Goal: Information Seeking & Learning: Learn about a topic

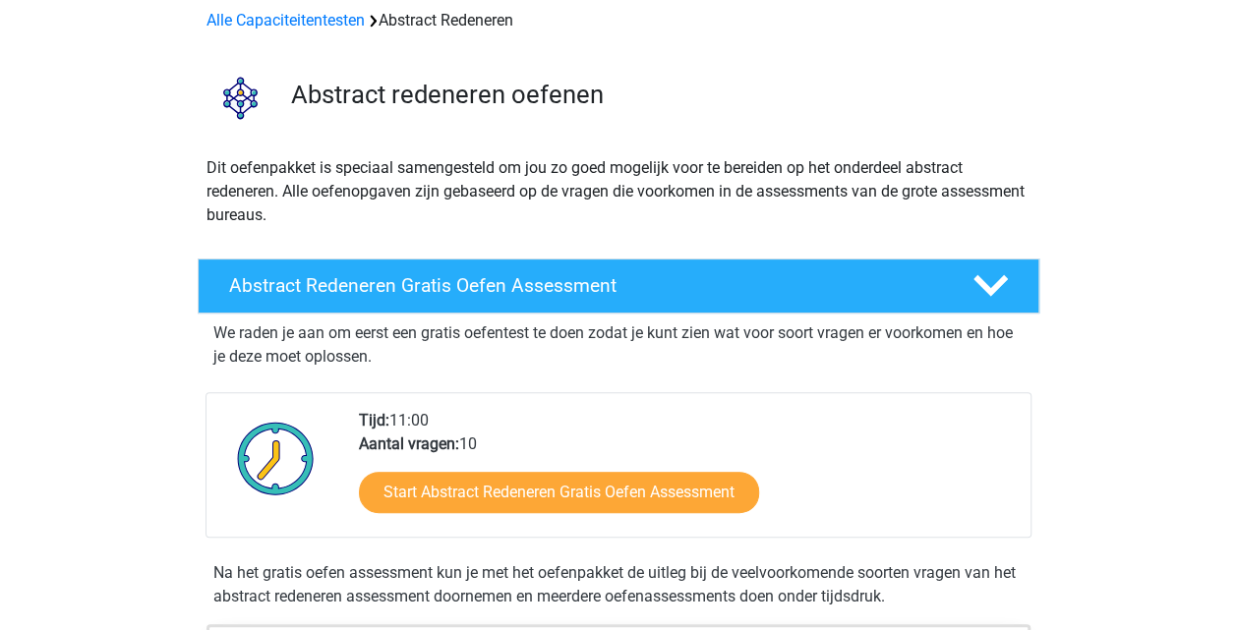
scroll to position [118, 0]
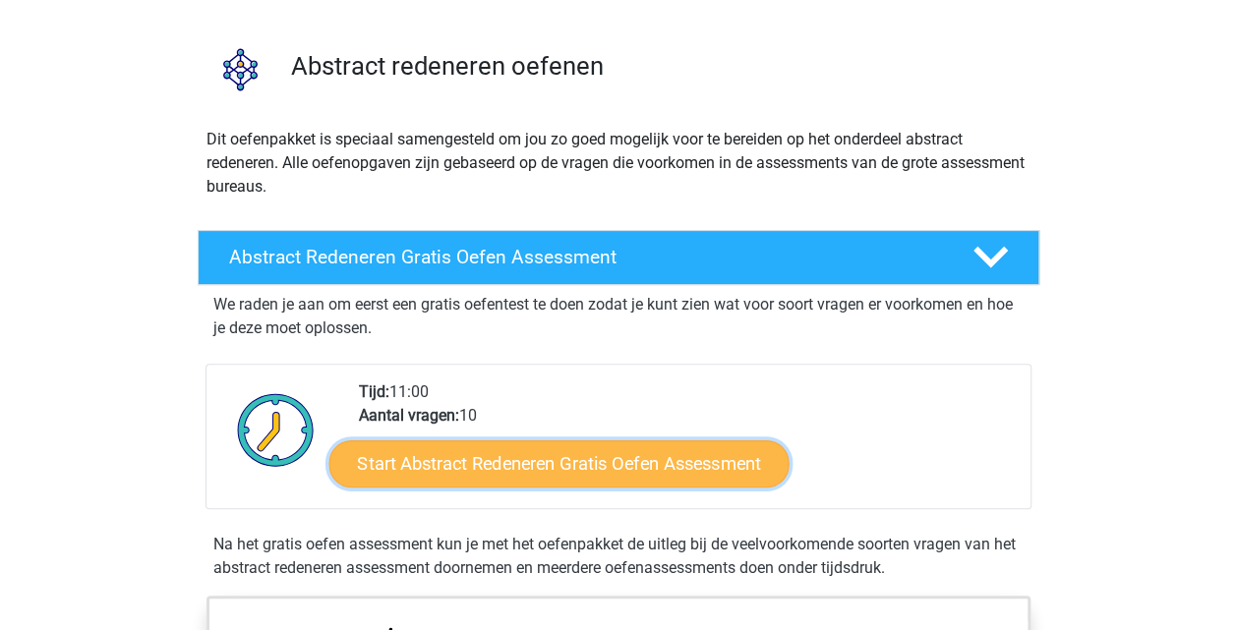
click at [546, 447] on link "Start Abstract Redeneren Gratis Oefen Assessment" at bounding box center [558, 462] width 460 height 47
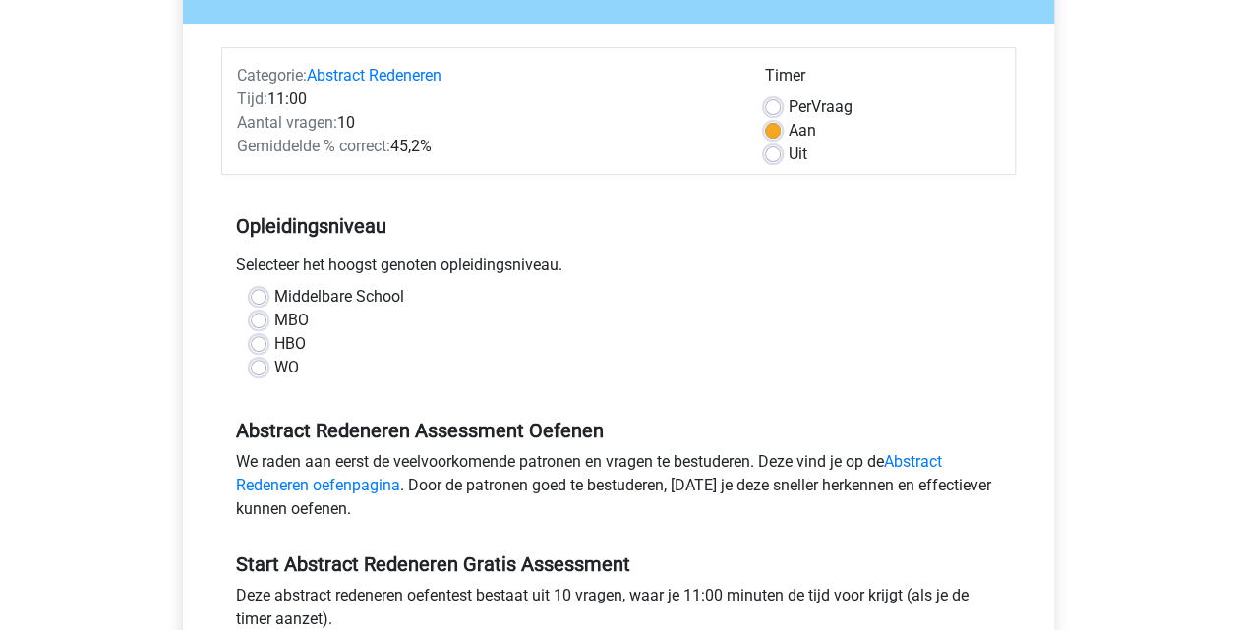
scroll to position [220, 0]
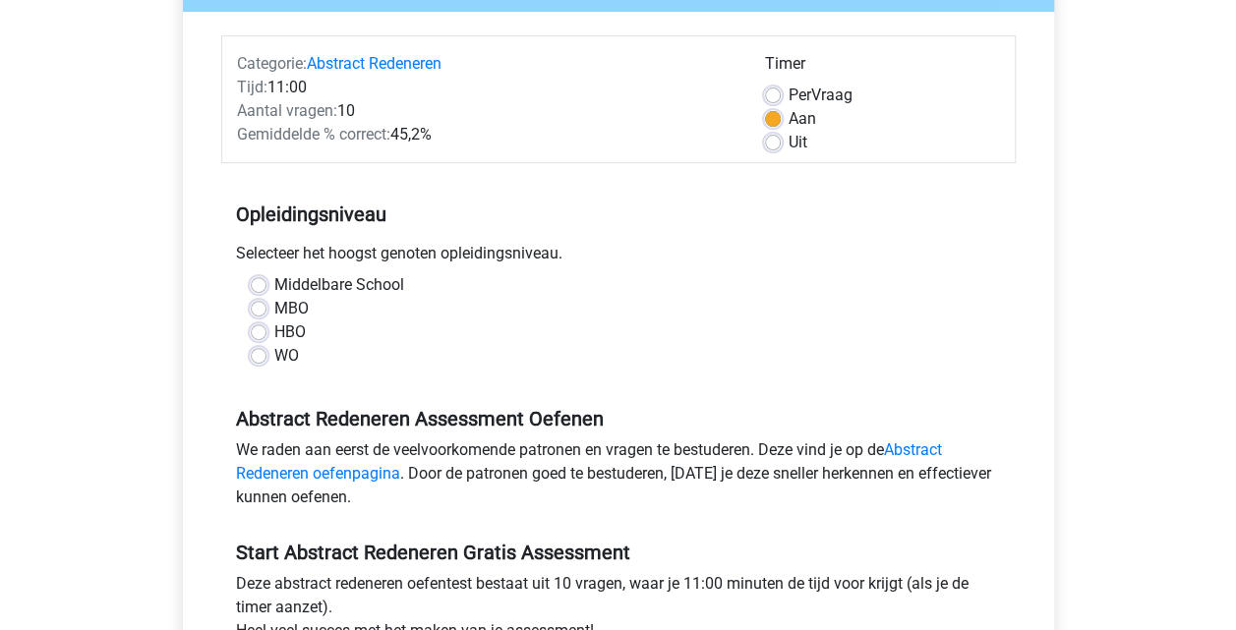
click at [274, 355] on label "WO" at bounding box center [286, 356] width 25 height 24
click at [263, 355] on input "WO" at bounding box center [259, 354] width 16 height 20
radio input "true"
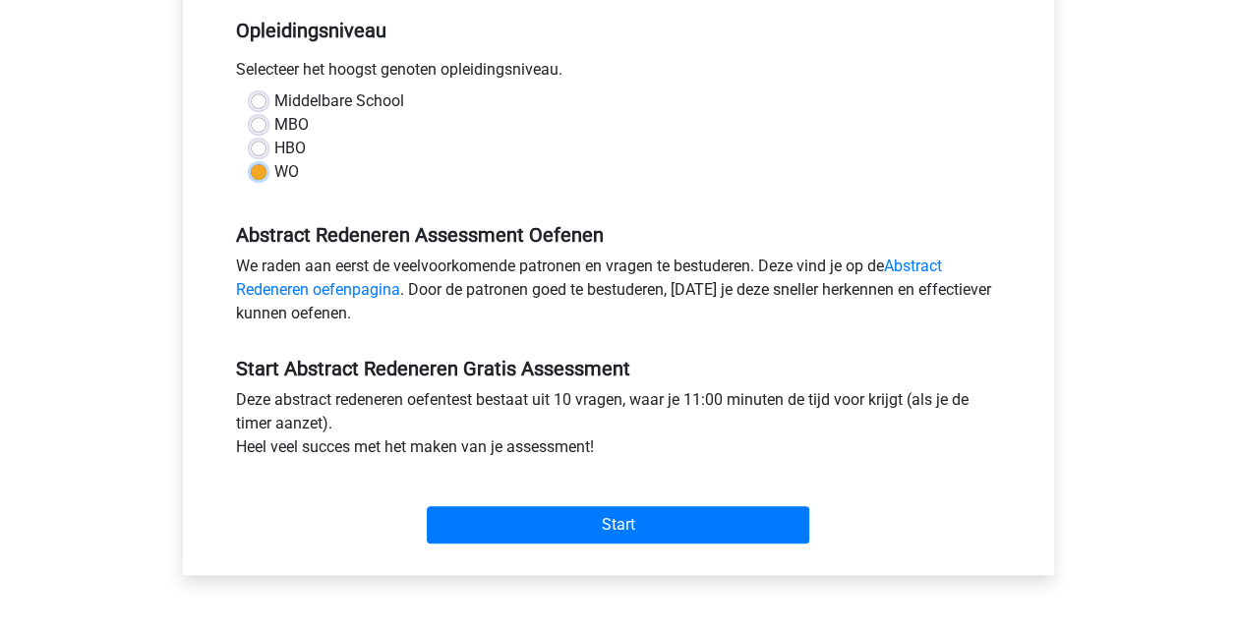
scroll to position [405, 0]
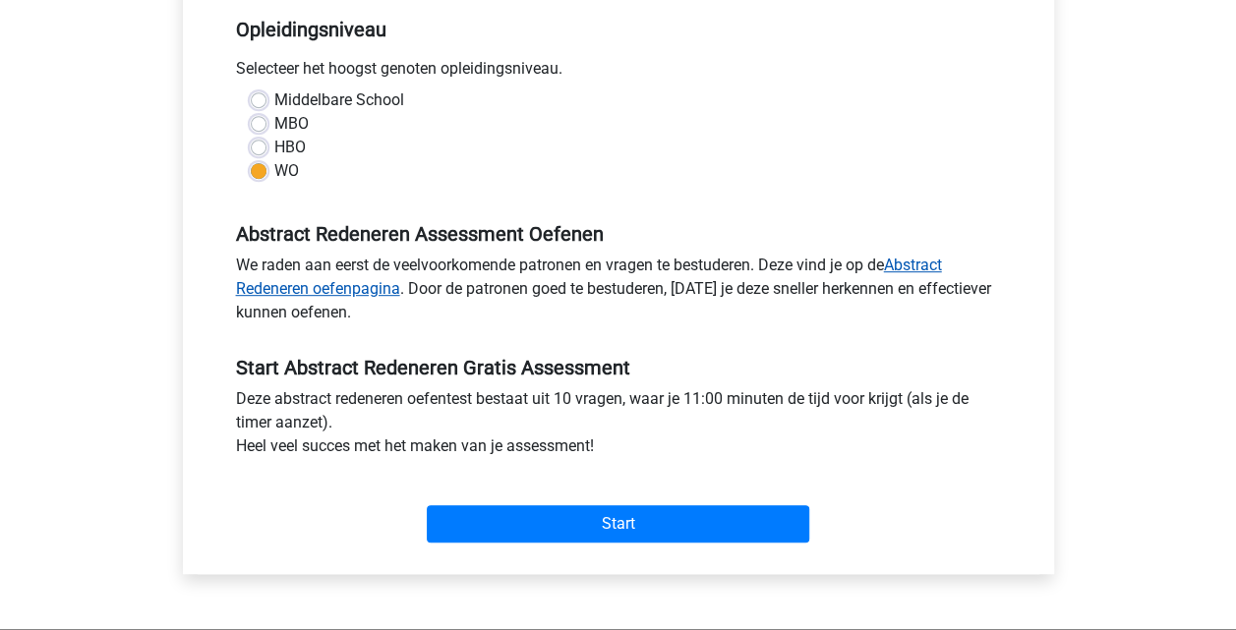
click at [924, 262] on link "Abstract Redeneren oefenpagina" at bounding box center [589, 277] width 706 height 42
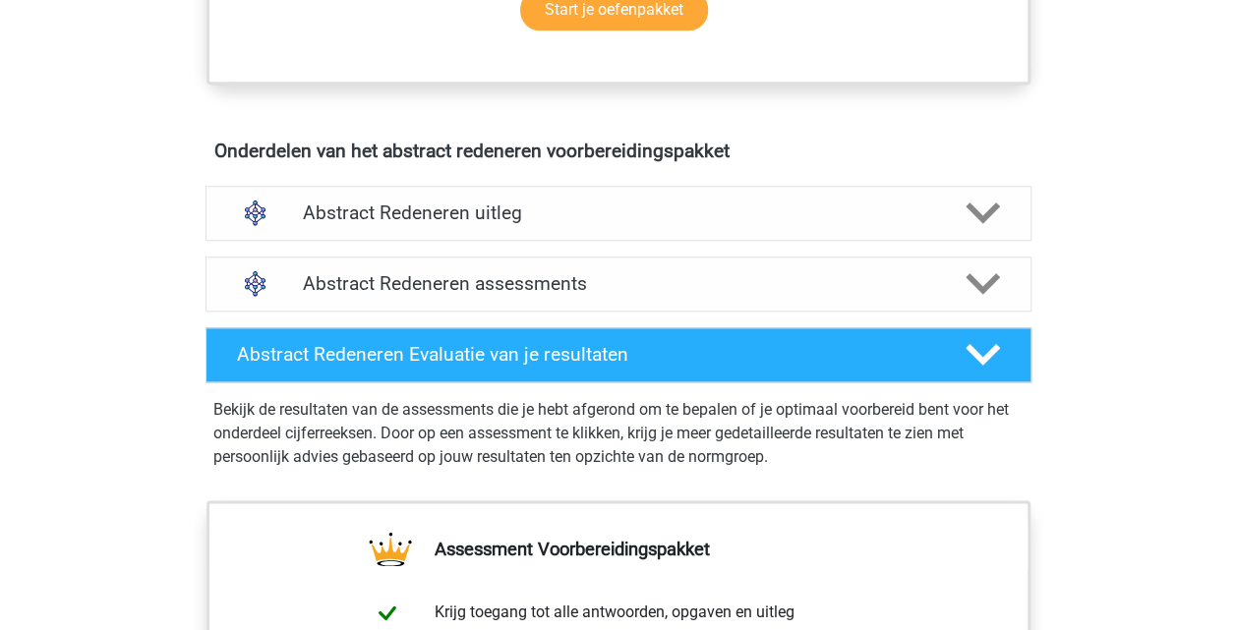
scroll to position [1050, 0]
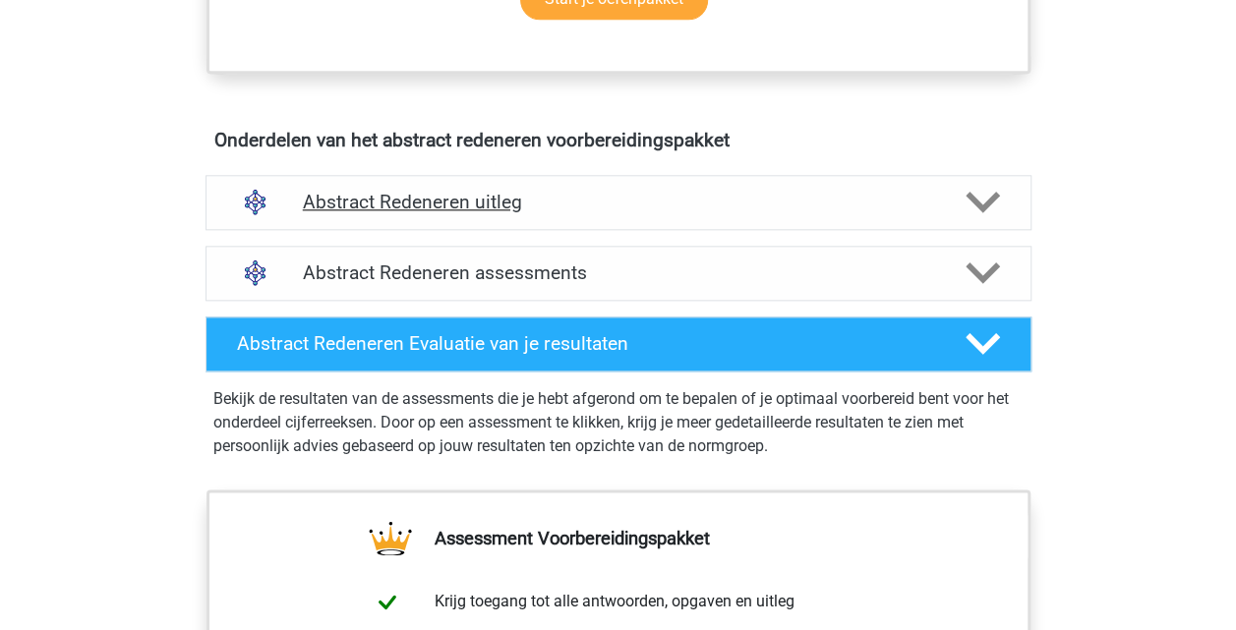
click at [984, 204] on polygon at bounding box center [982, 203] width 34 height 22
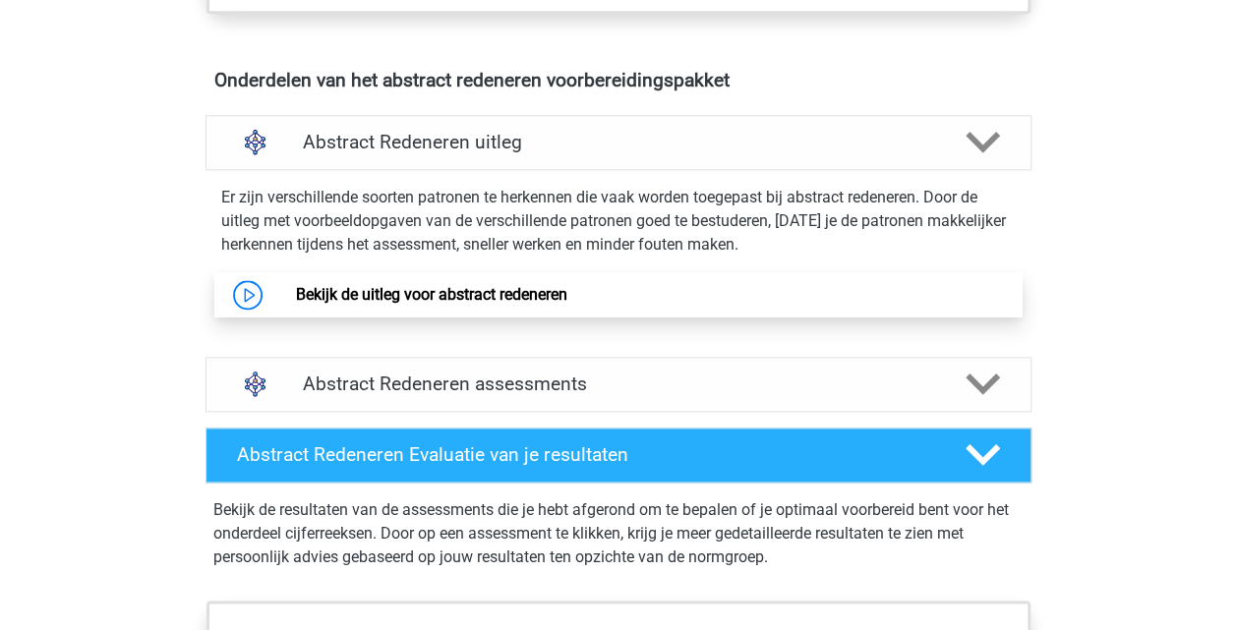
scroll to position [1111, 0]
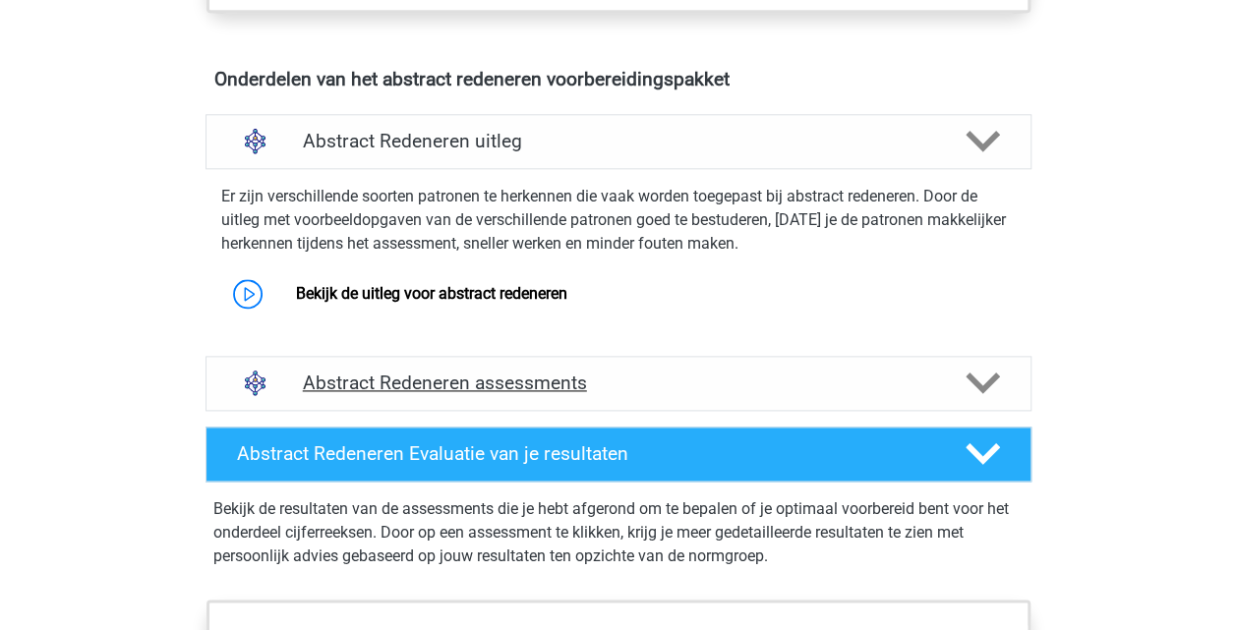
click at [573, 368] on div "Abstract Redeneren assessments" at bounding box center [618, 383] width 826 height 55
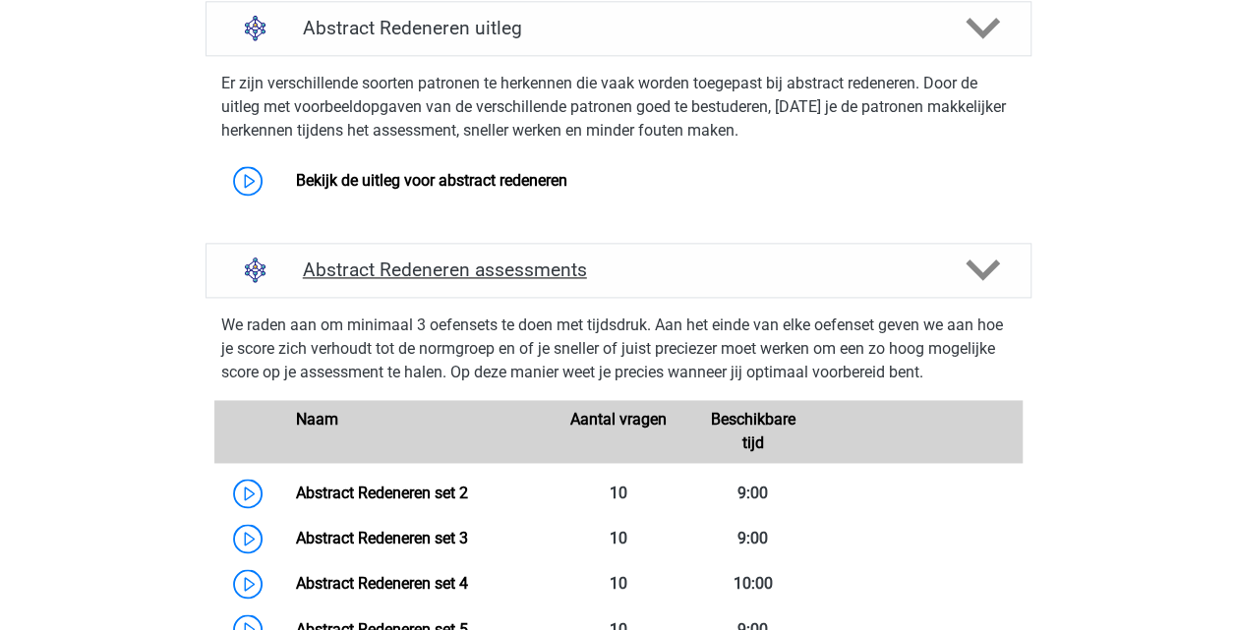
scroll to position [1222, 0]
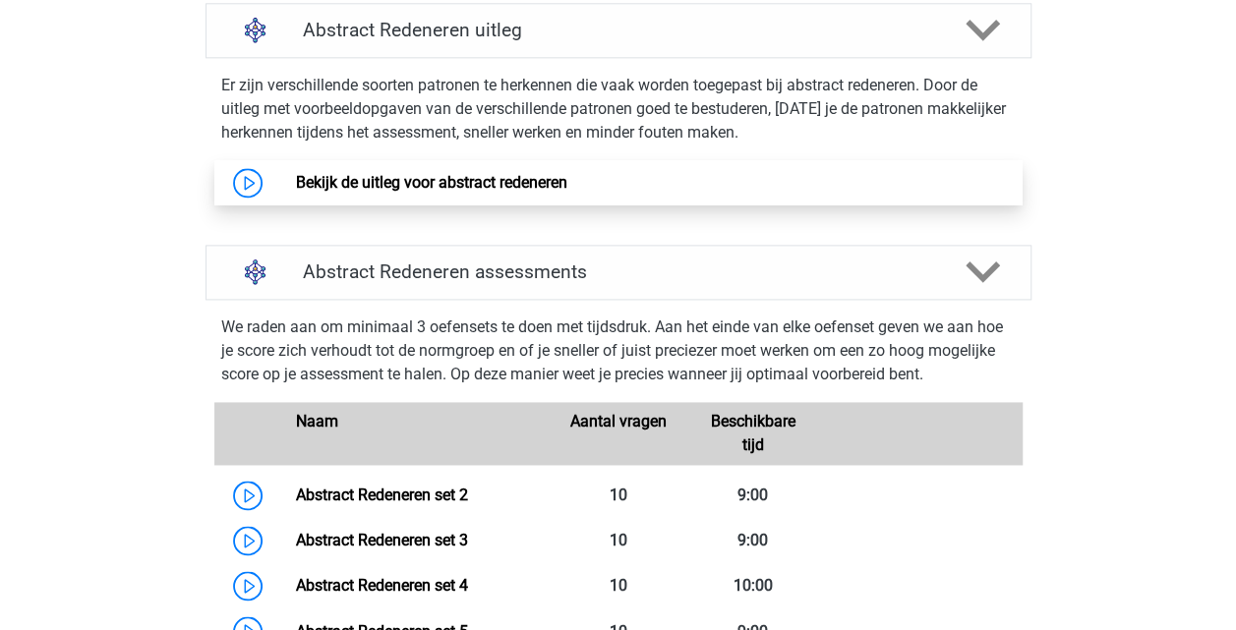
click at [458, 180] on link "Bekijk de uitleg voor abstract redeneren" at bounding box center [431, 182] width 271 height 19
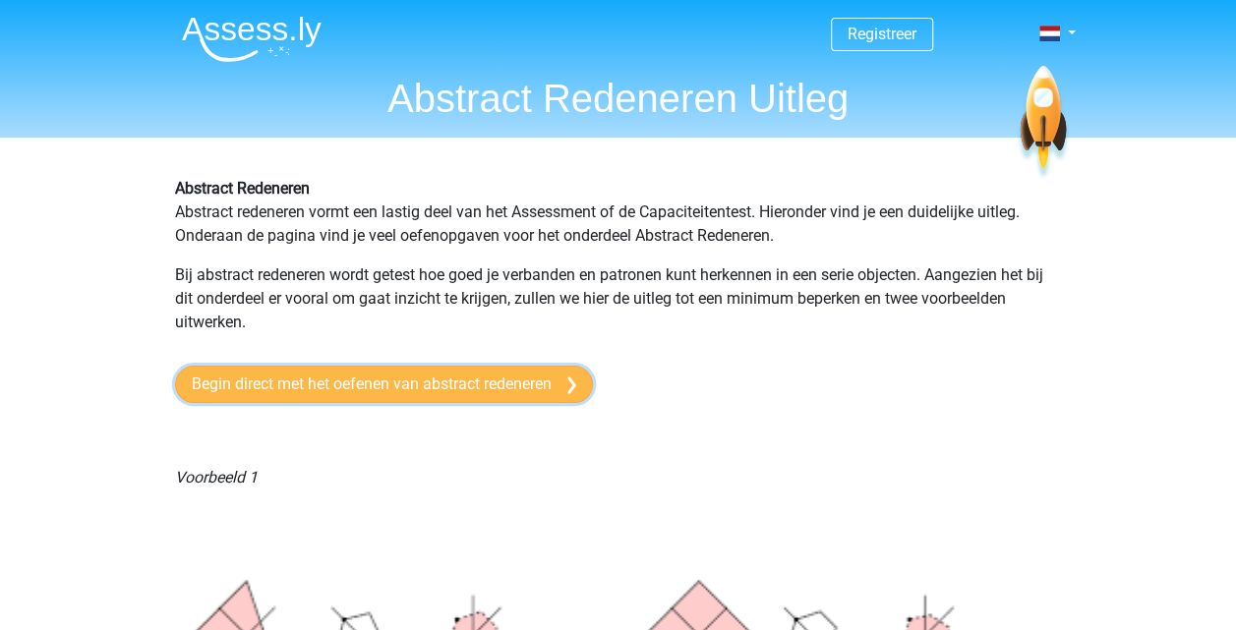
click at [454, 390] on link "Begin direct met het oefenen van abstract redeneren" at bounding box center [384, 384] width 418 height 37
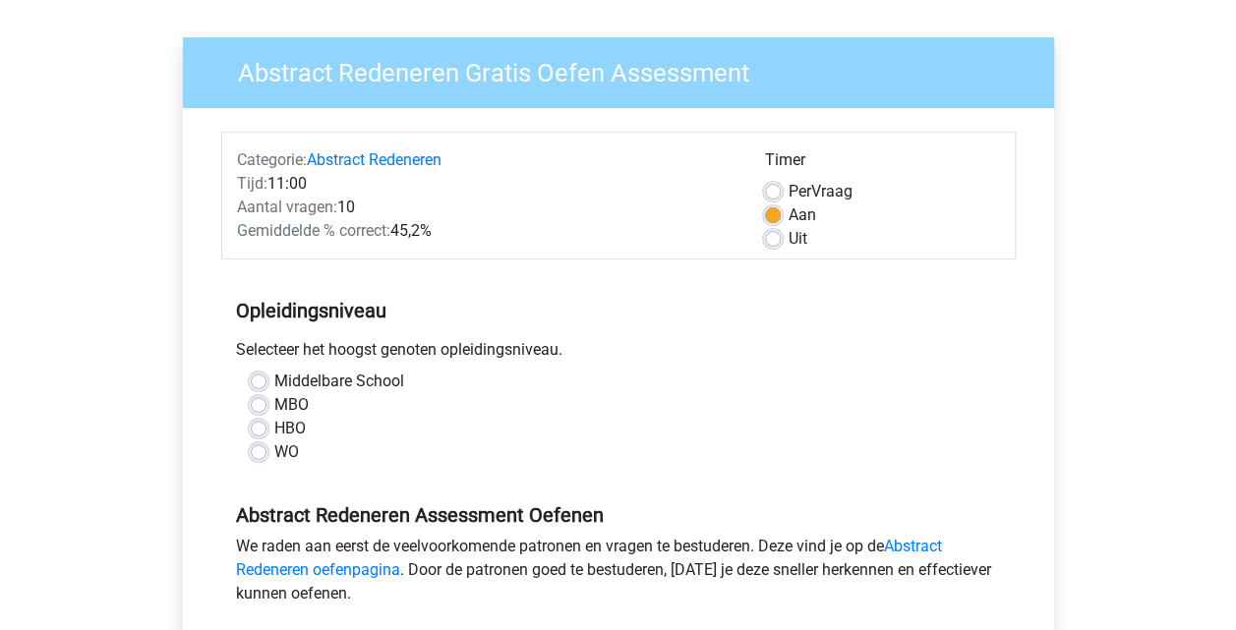
scroll to position [128, 0]
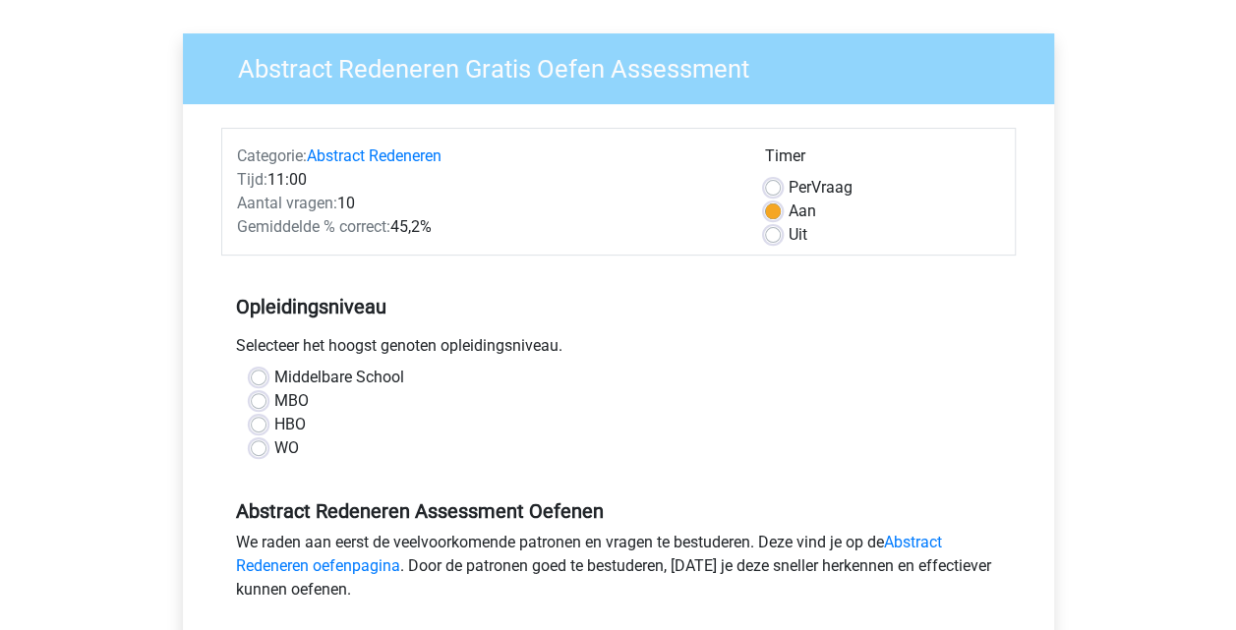
click at [274, 439] on label "WO" at bounding box center [286, 448] width 25 height 24
click at [266, 439] on input "WO" at bounding box center [259, 446] width 16 height 20
radio input "true"
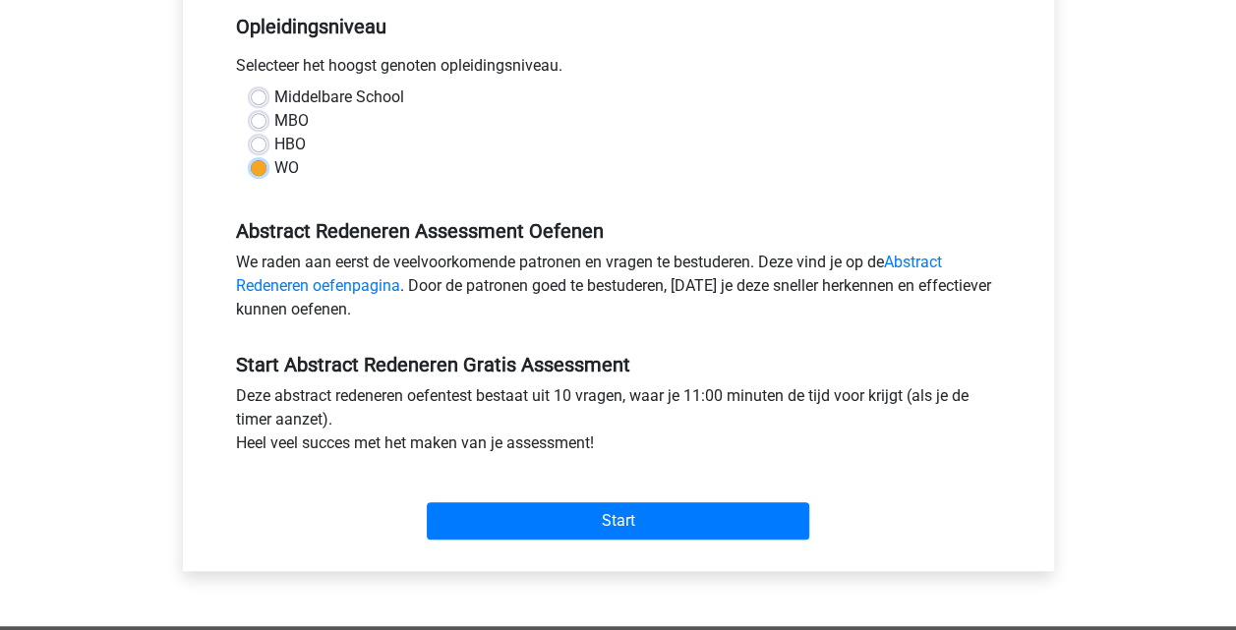
scroll to position [409, 0]
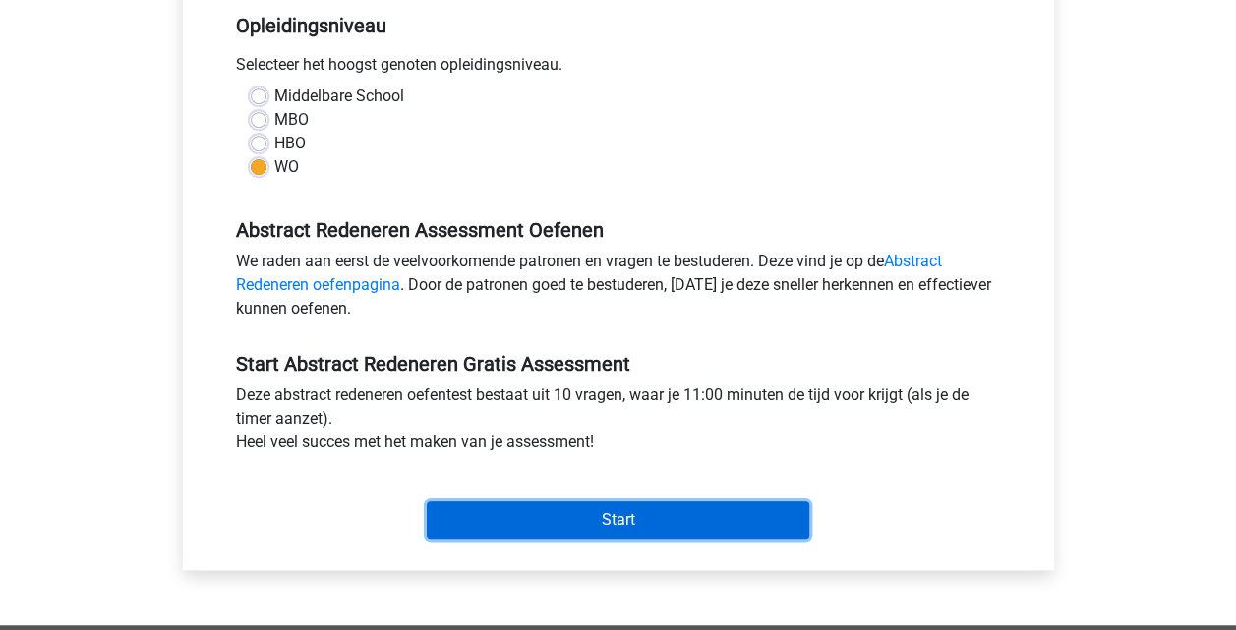
click at [526, 526] on input "Start" at bounding box center [618, 519] width 382 height 37
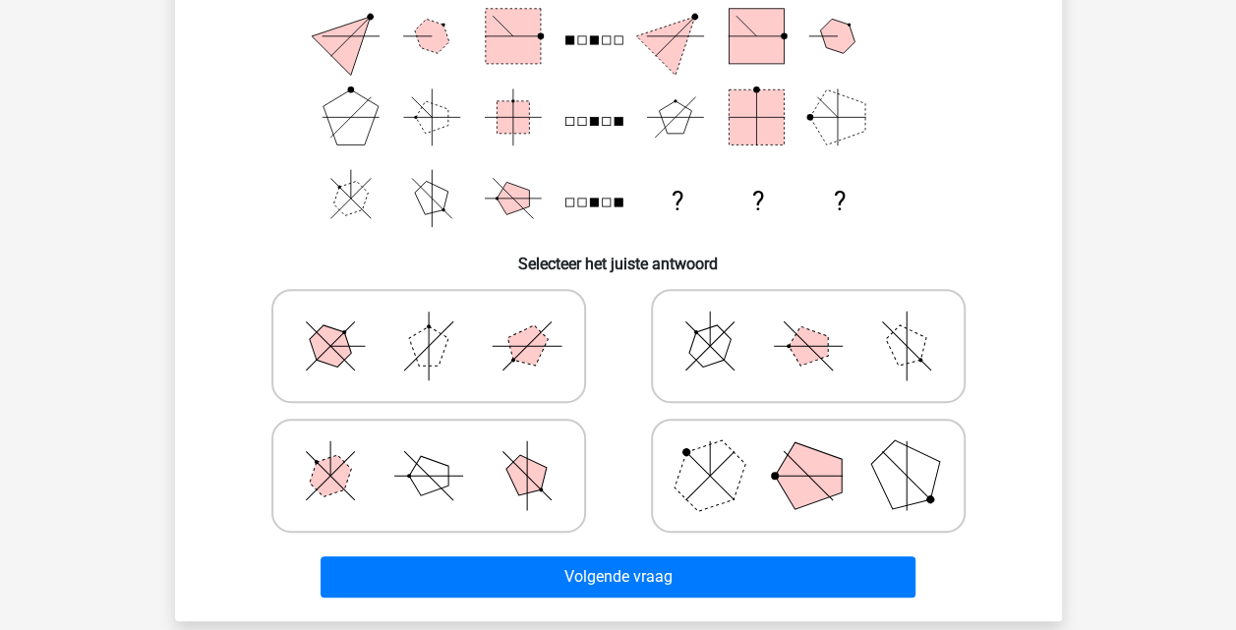
scroll to position [270, 0]
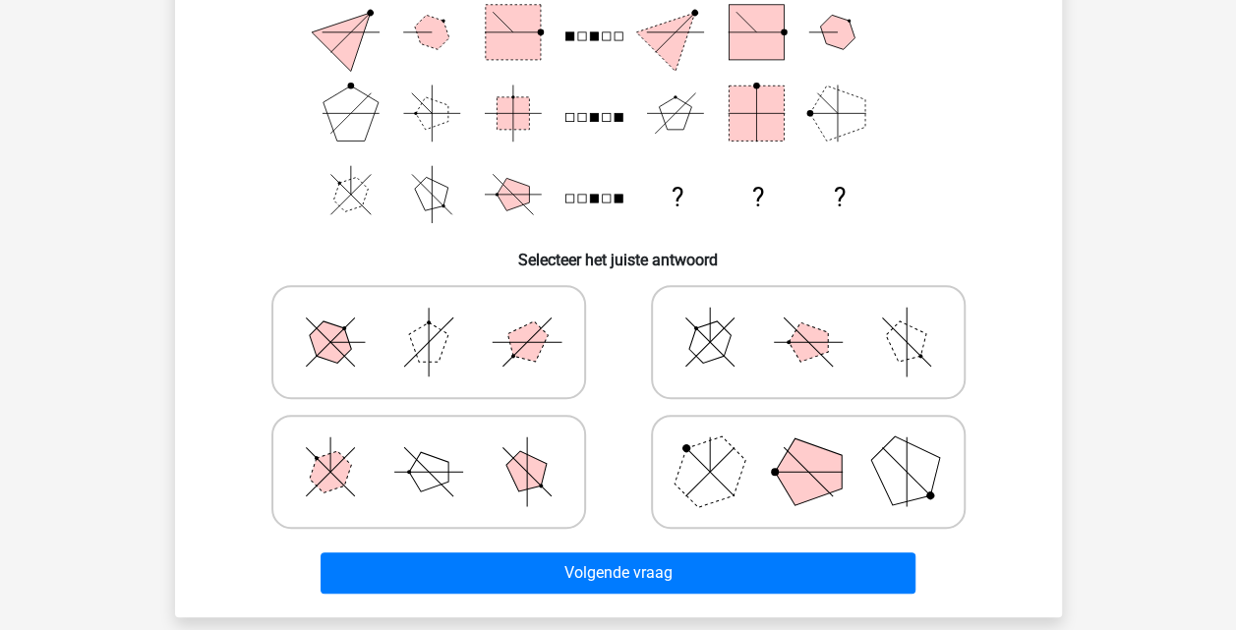
click at [814, 479] on line at bounding box center [820, 484] width 25 height 25
click at [814, 447] on input "radio" at bounding box center [814, 440] width 13 height 13
radio input "true"
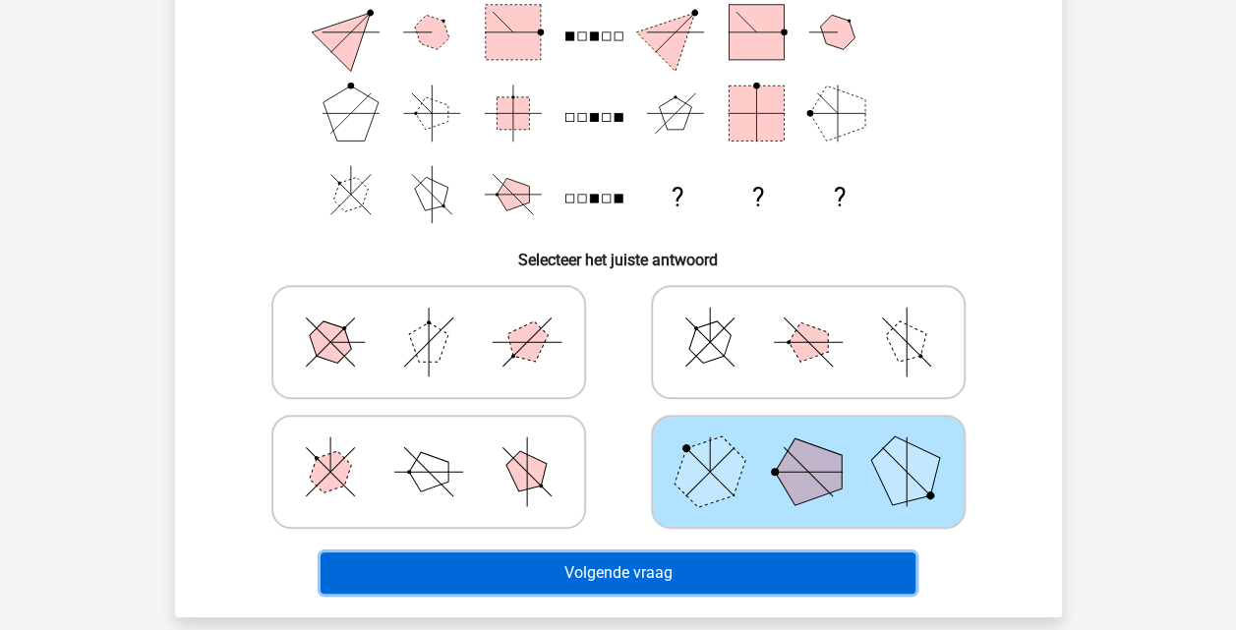
click at [725, 575] on button "Volgende vraag" at bounding box center [617, 572] width 595 height 41
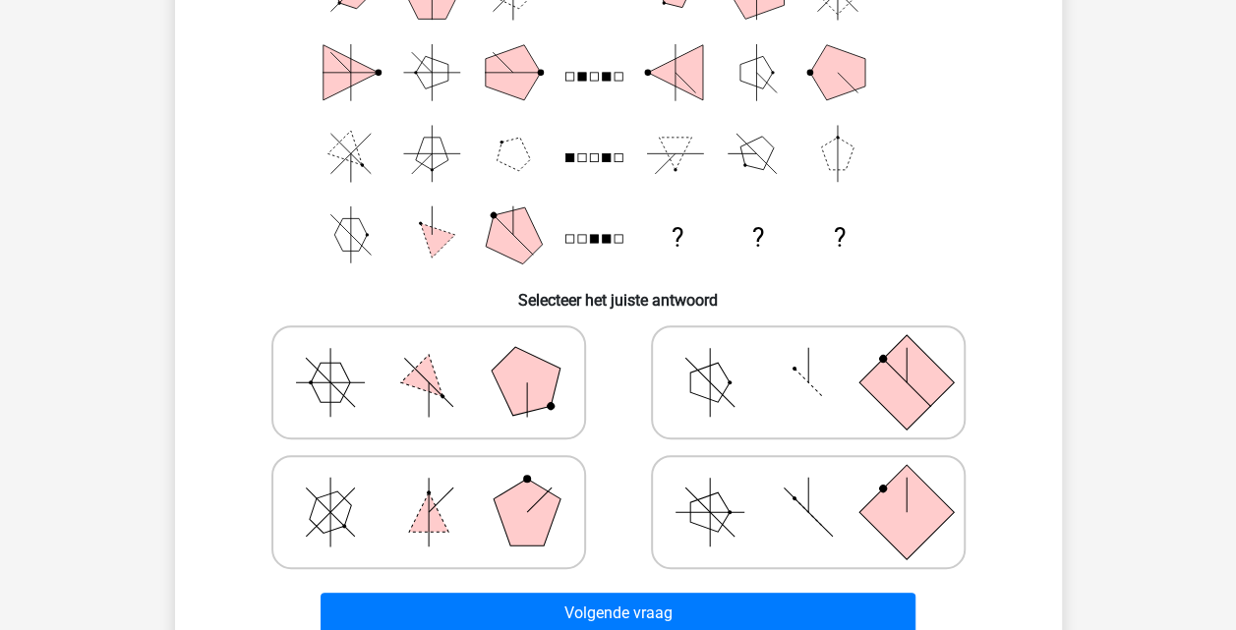
scroll to position [231, 0]
click at [431, 353] on input "radio" at bounding box center [435, 350] width 13 height 13
radio input "true"
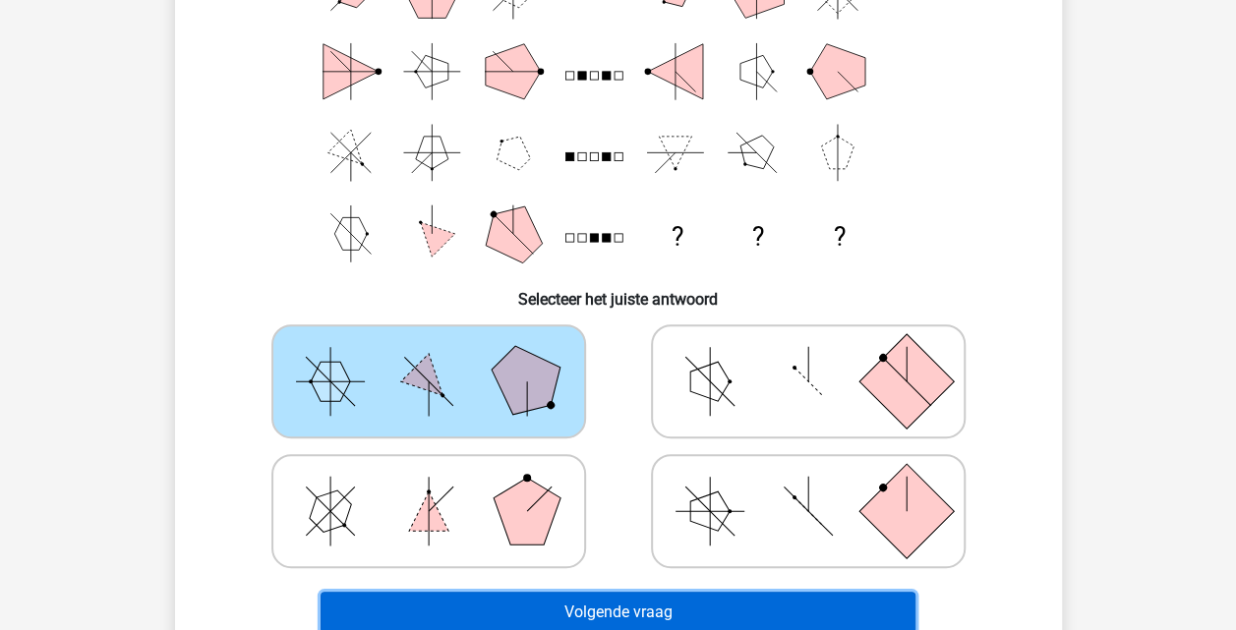
click at [610, 592] on button "Volgende vraag" at bounding box center [617, 612] width 595 height 41
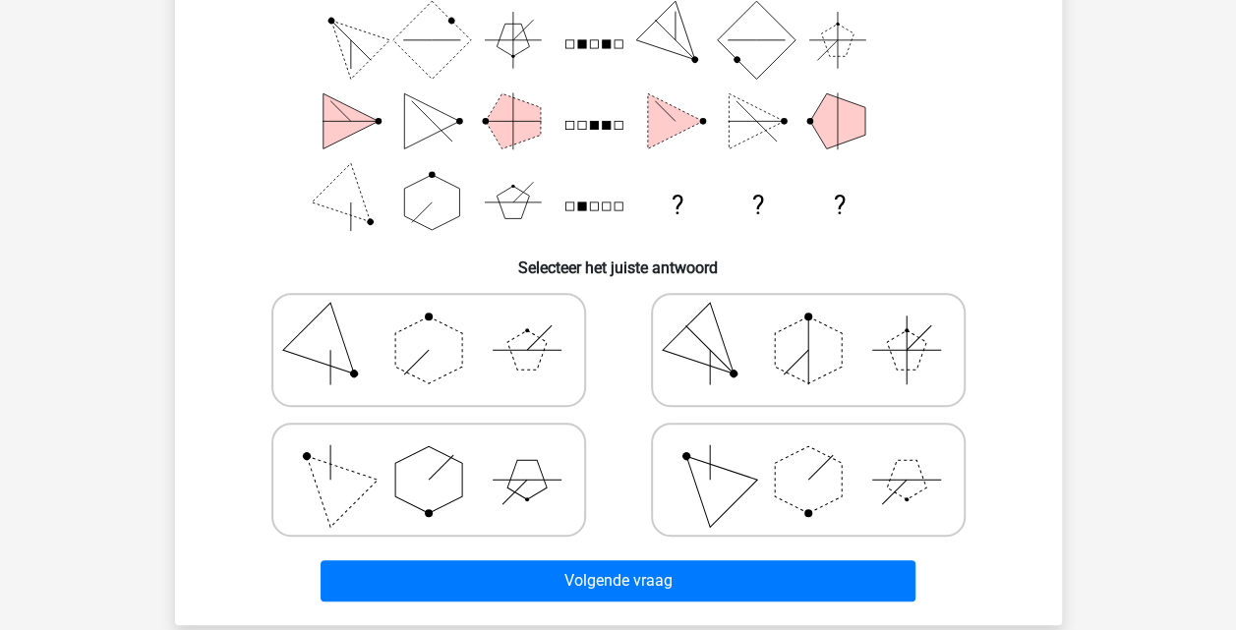
scroll to position [263, 0]
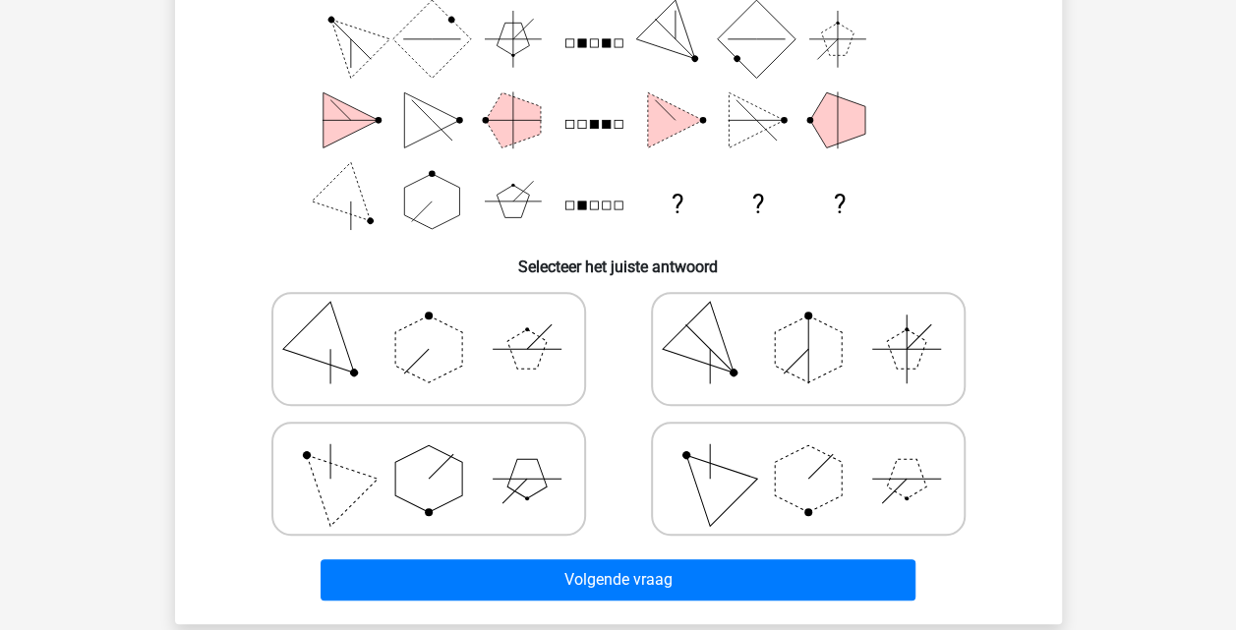
click at [423, 455] on polygon at bounding box center [428, 478] width 67 height 67
click at [429, 454] on input "radio" at bounding box center [435, 447] width 13 height 13
radio input "true"
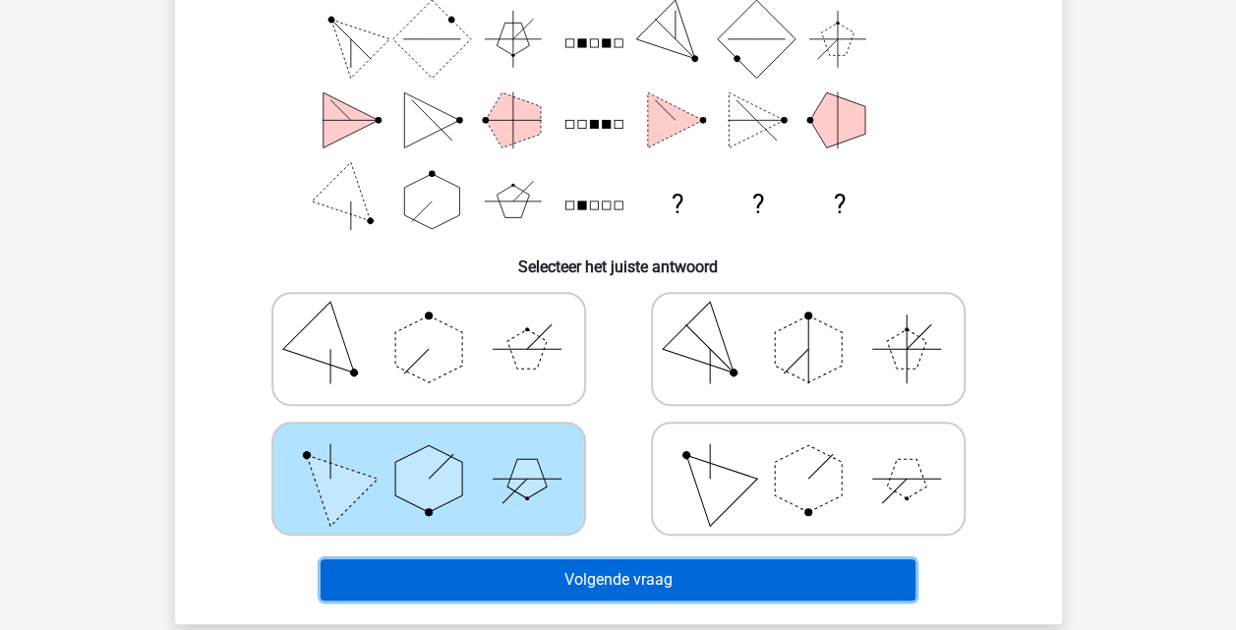
click at [602, 566] on button "Volgende vraag" at bounding box center [617, 579] width 595 height 41
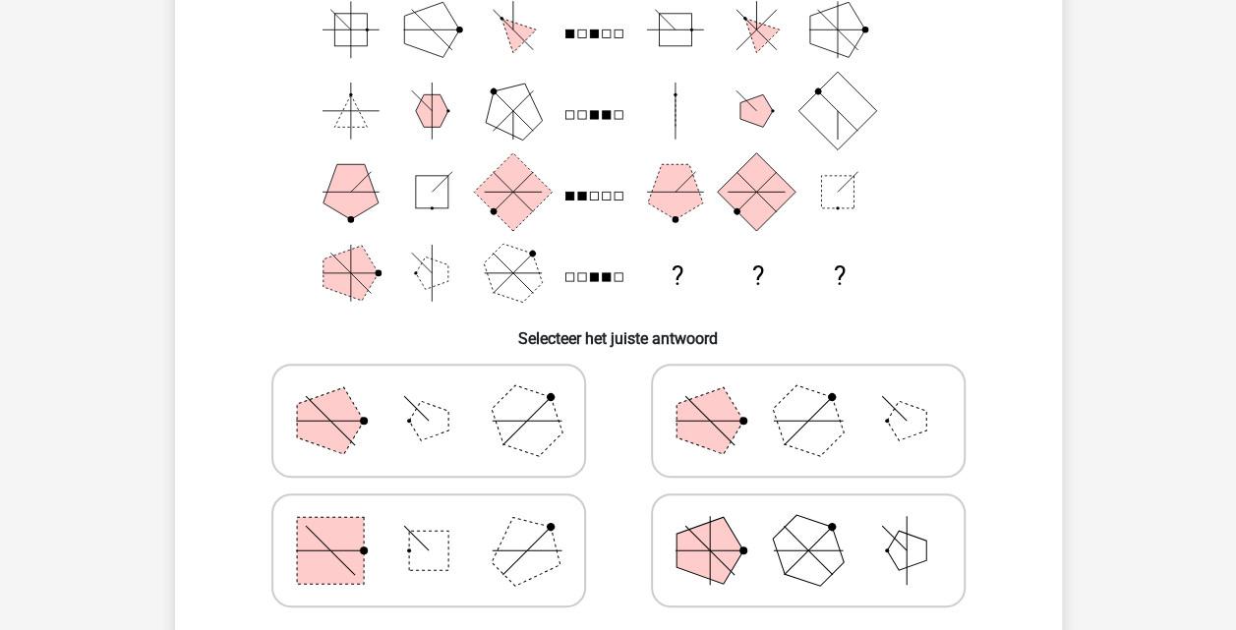
scroll to position [193, 0]
click at [379, 530] on icon at bounding box center [428, 549] width 295 height 98
click at [429, 525] on input "radio" at bounding box center [435, 518] width 13 height 13
radio input "true"
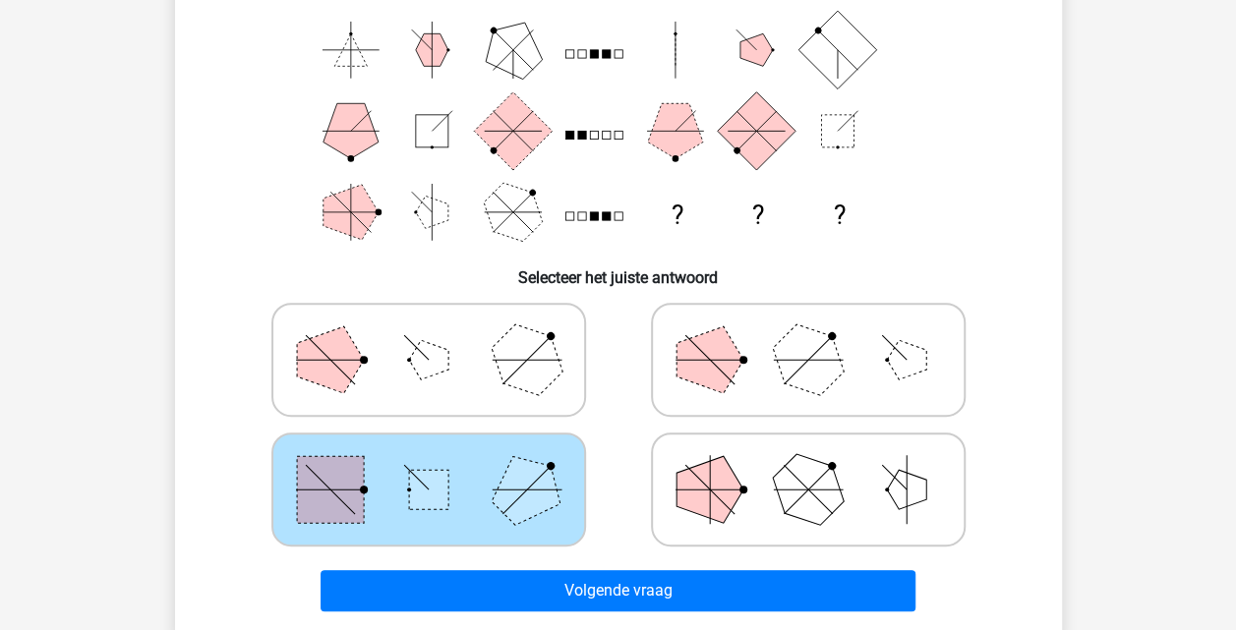
scroll to position [256, 0]
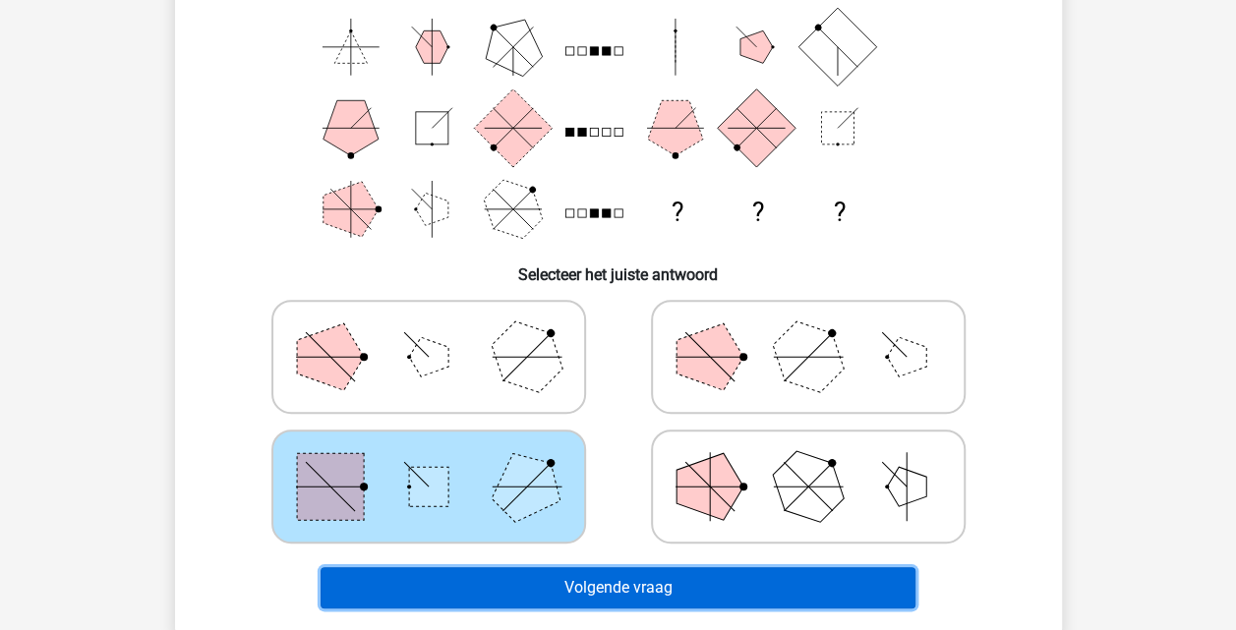
click at [541, 582] on button "Volgende vraag" at bounding box center [617, 587] width 595 height 41
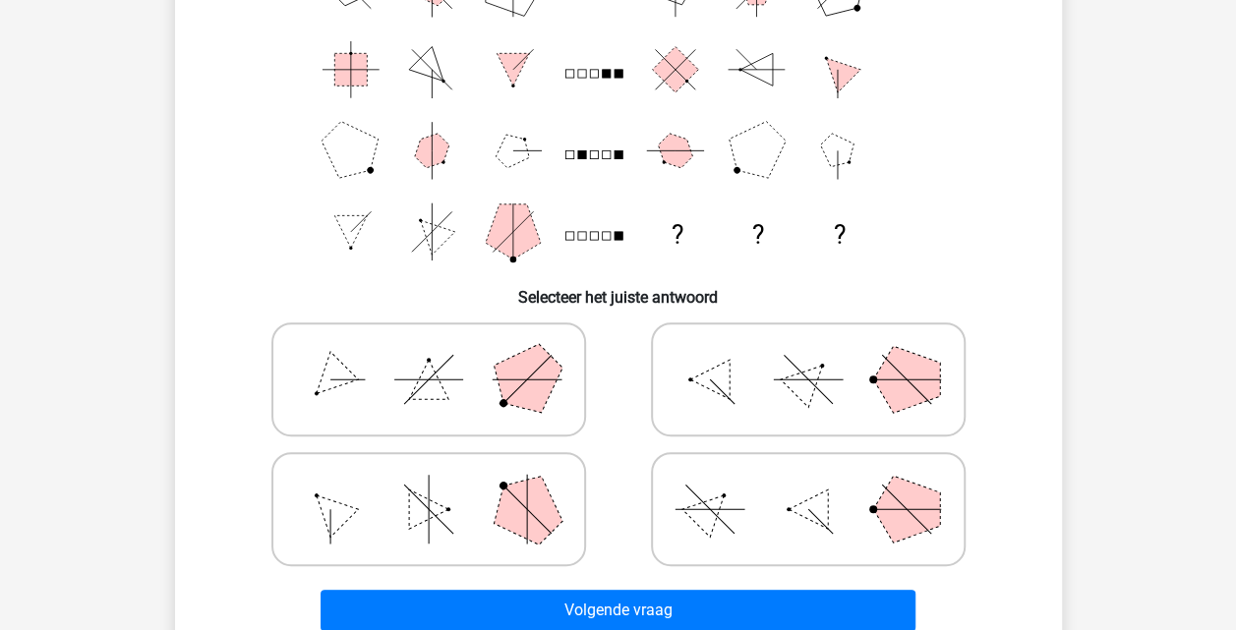
scroll to position [235, 0]
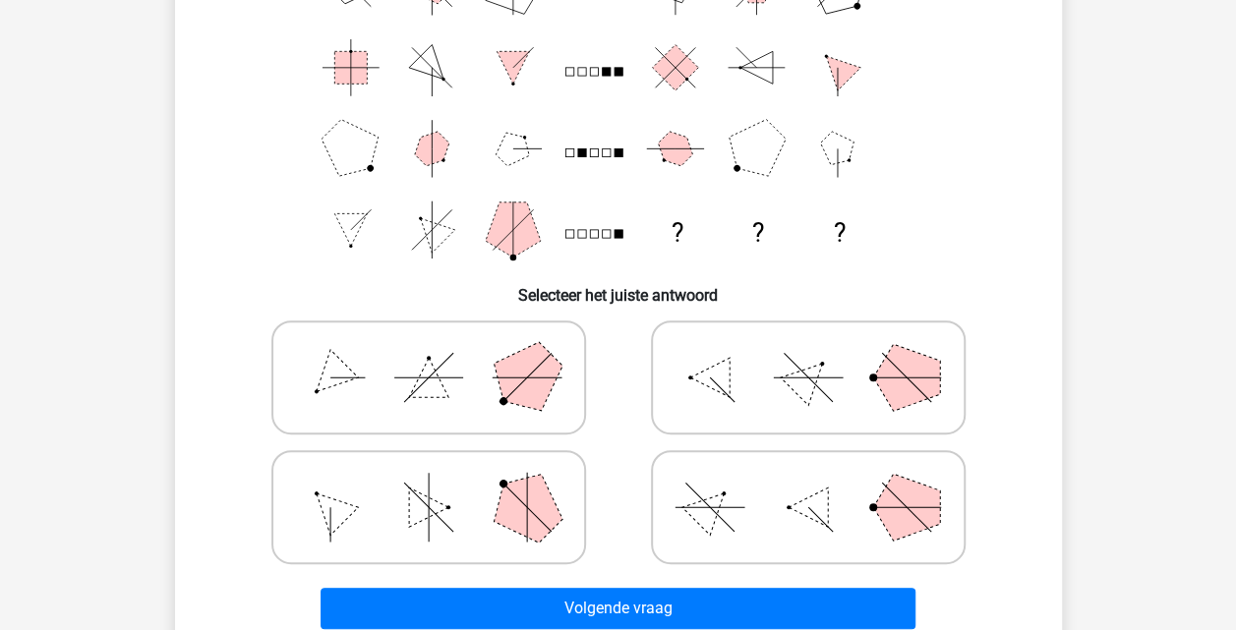
click at [528, 506] on polygon at bounding box center [526, 507] width 94 height 94
click at [441, 483] on input "radio" at bounding box center [435, 476] width 13 height 13
radio input "true"
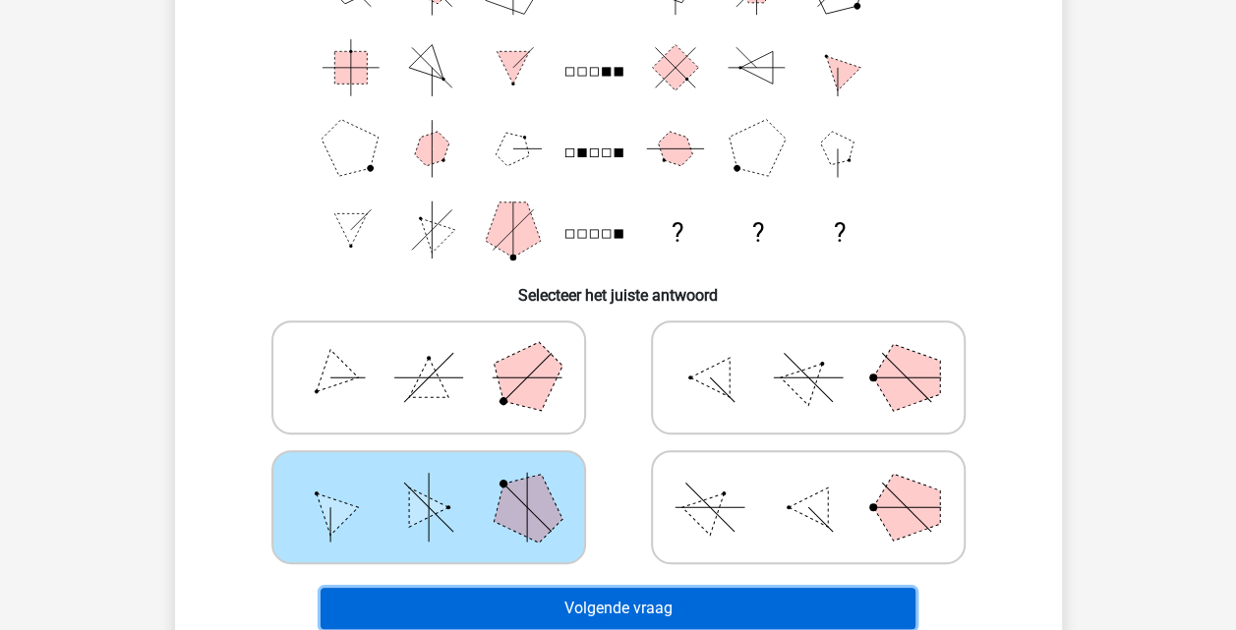
click at [607, 615] on button "Volgende vraag" at bounding box center [617, 608] width 595 height 41
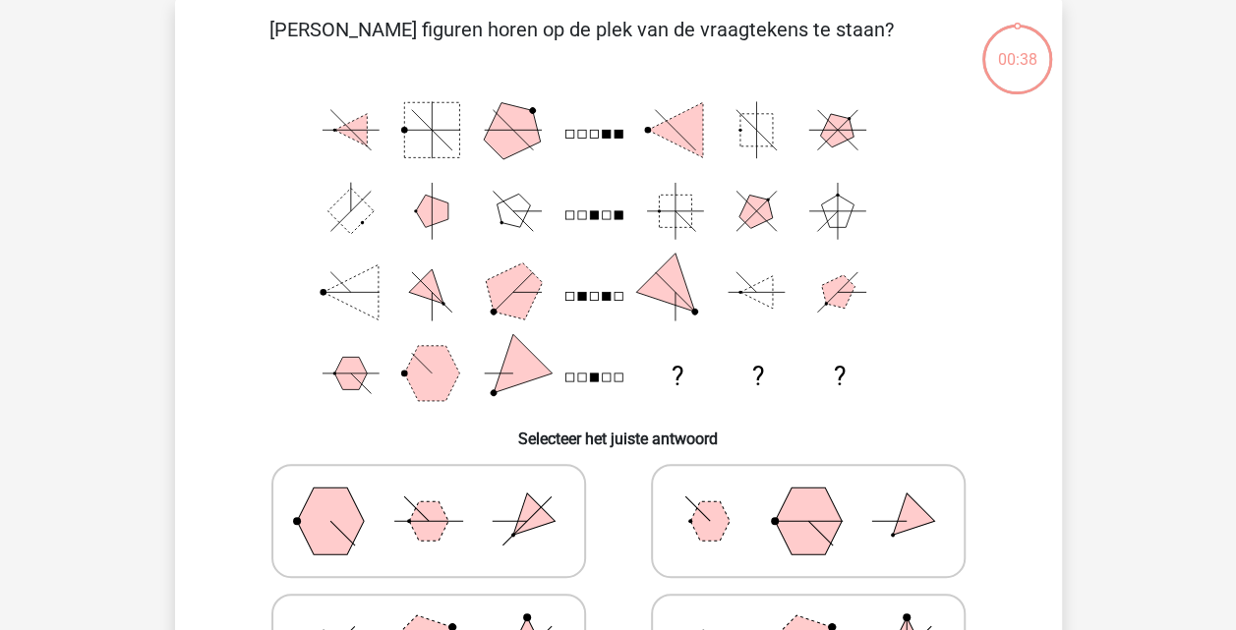
scroll to position [90, 0]
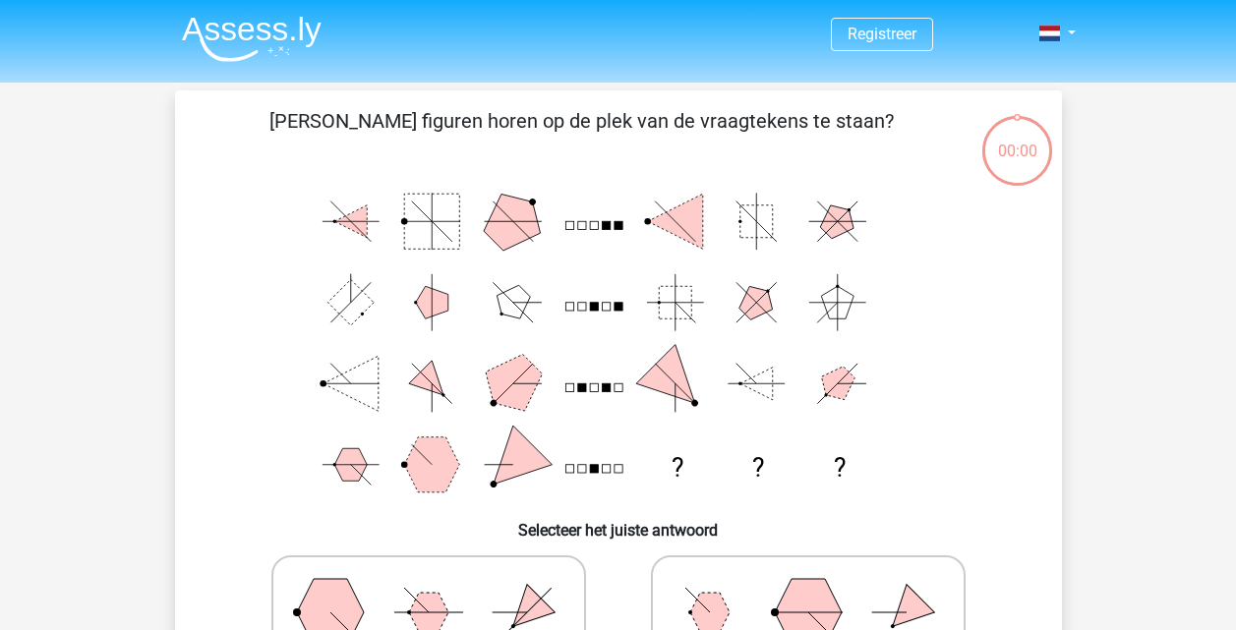
scroll to position [90, 0]
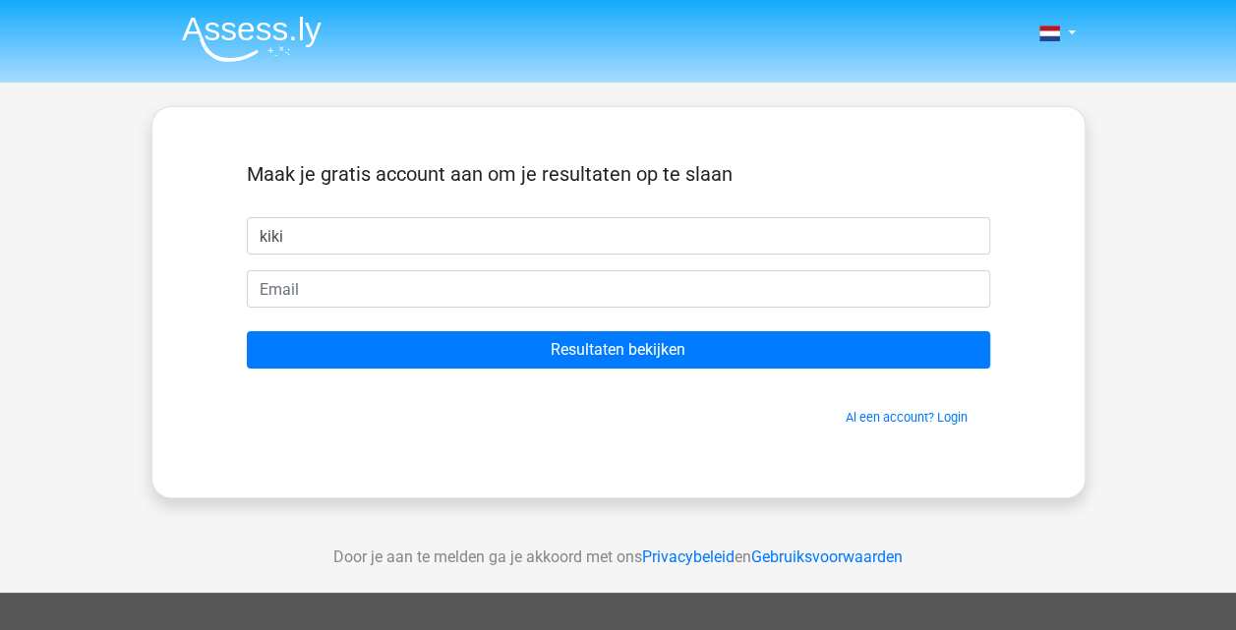
type input "kiki"
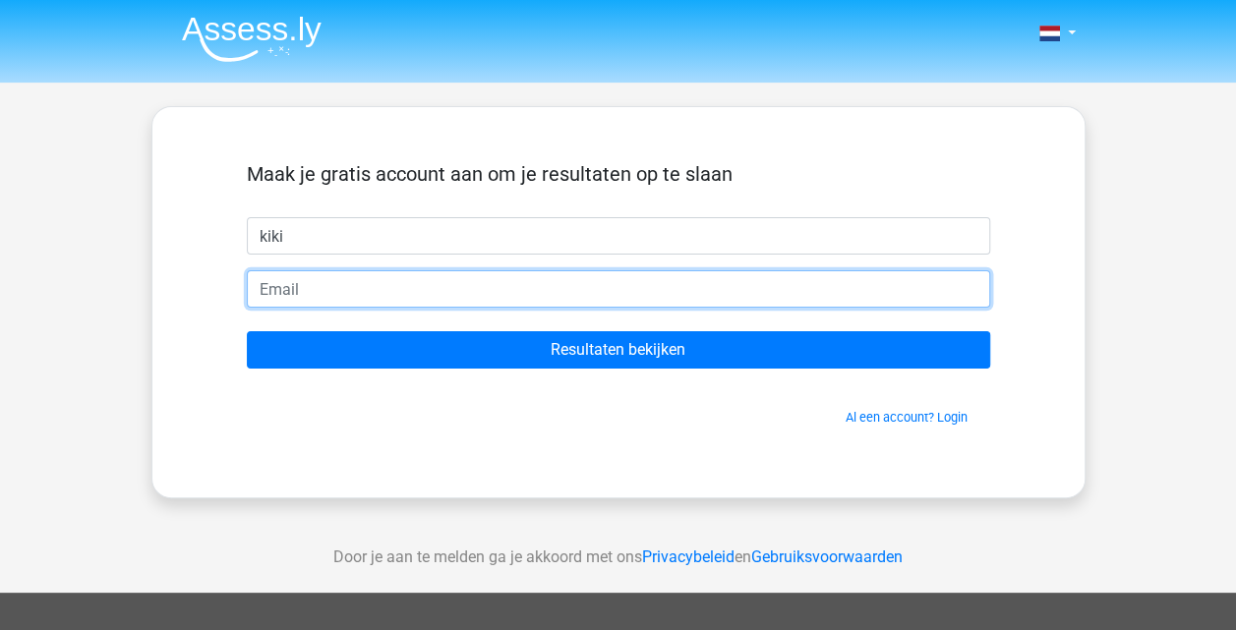
click at [268, 279] on input "email" at bounding box center [618, 288] width 743 height 37
type input "kikicusters02@hotmail.com"
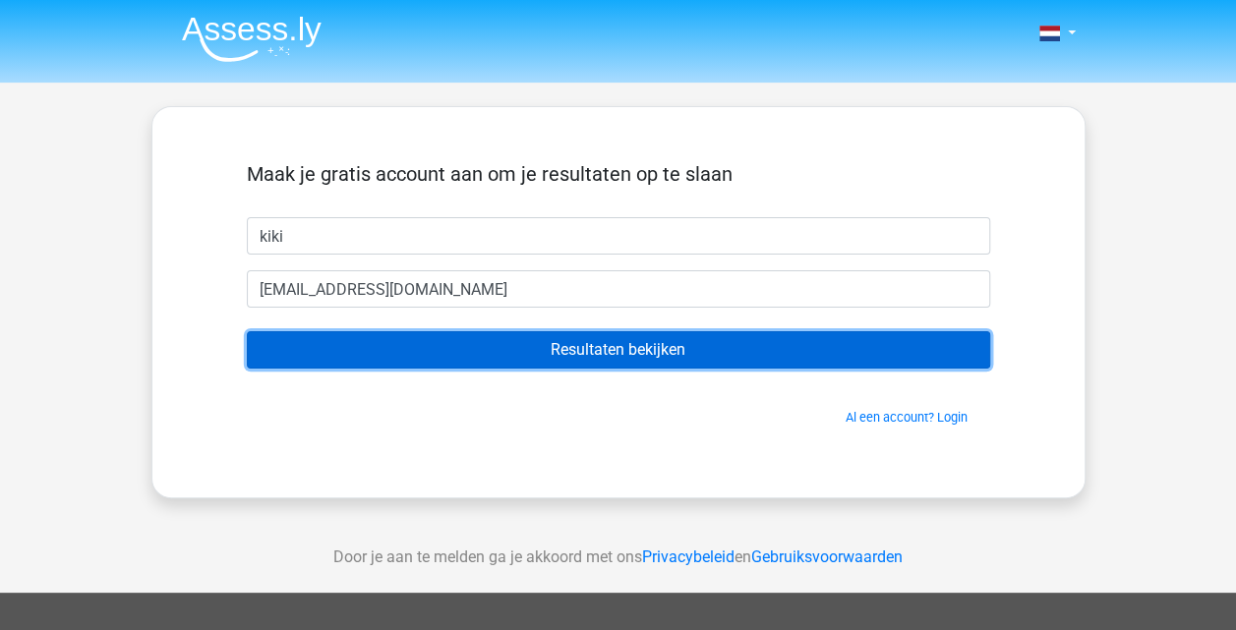
click at [393, 348] on input "Resultaten bekijken" at bounding box center [618, 349] width 743 height 37
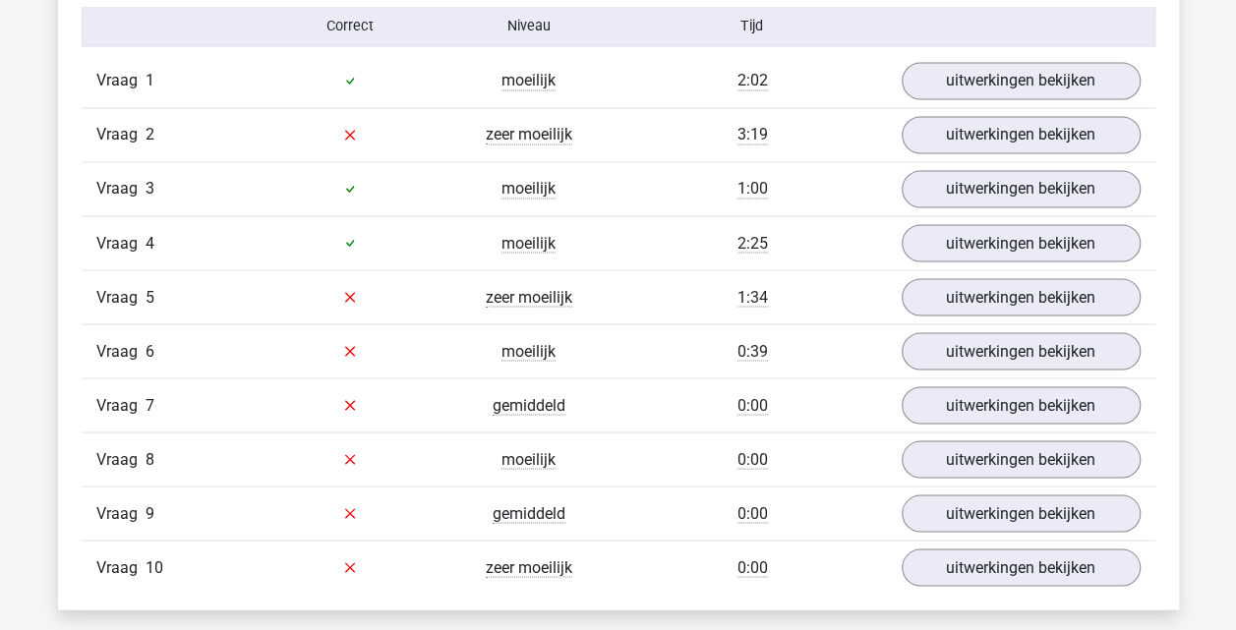
scroll to position [1654, 0]
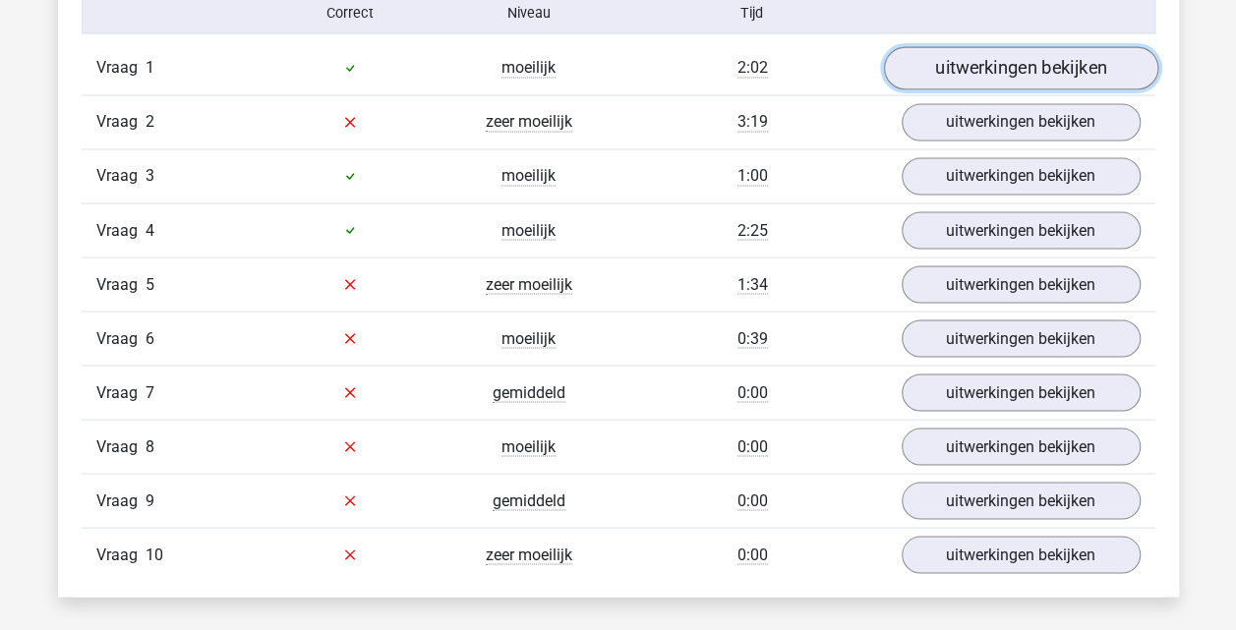
click at [947, 68] on link "uitwerkingen bekijken" at bounding box center [1020, 67] width 274 height 43
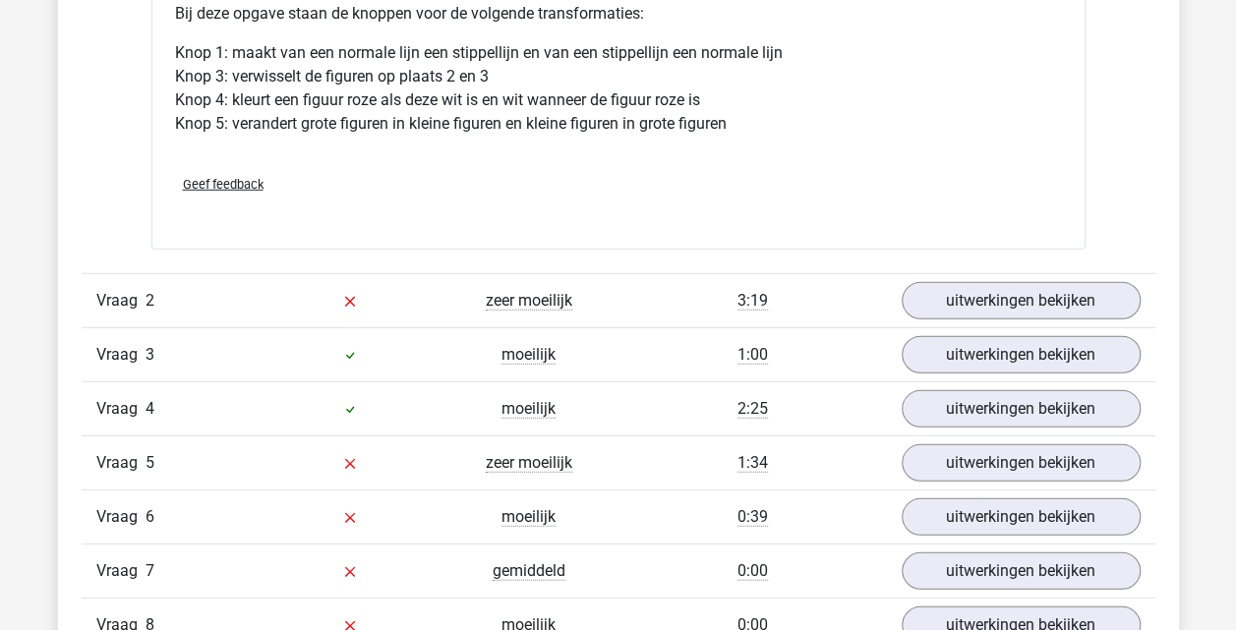
scroll to position [2628, 0]
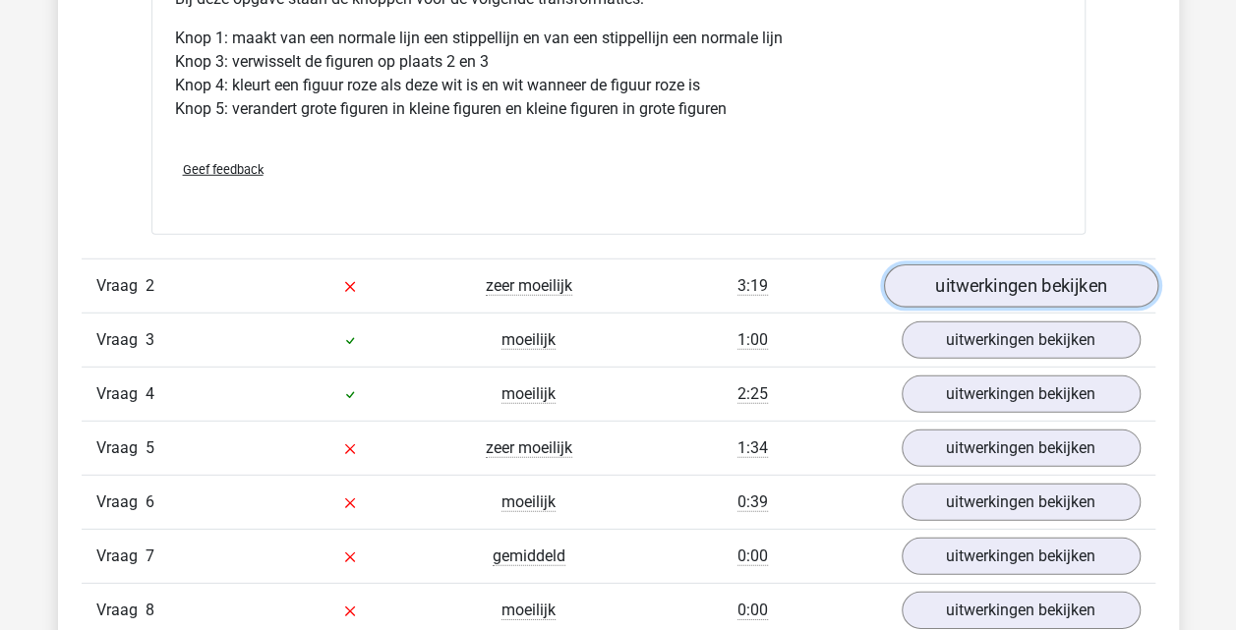
click at [962, 293] on link "uitwerkingen bekijken" at bounding box center [1020, 285] width 274 height 43
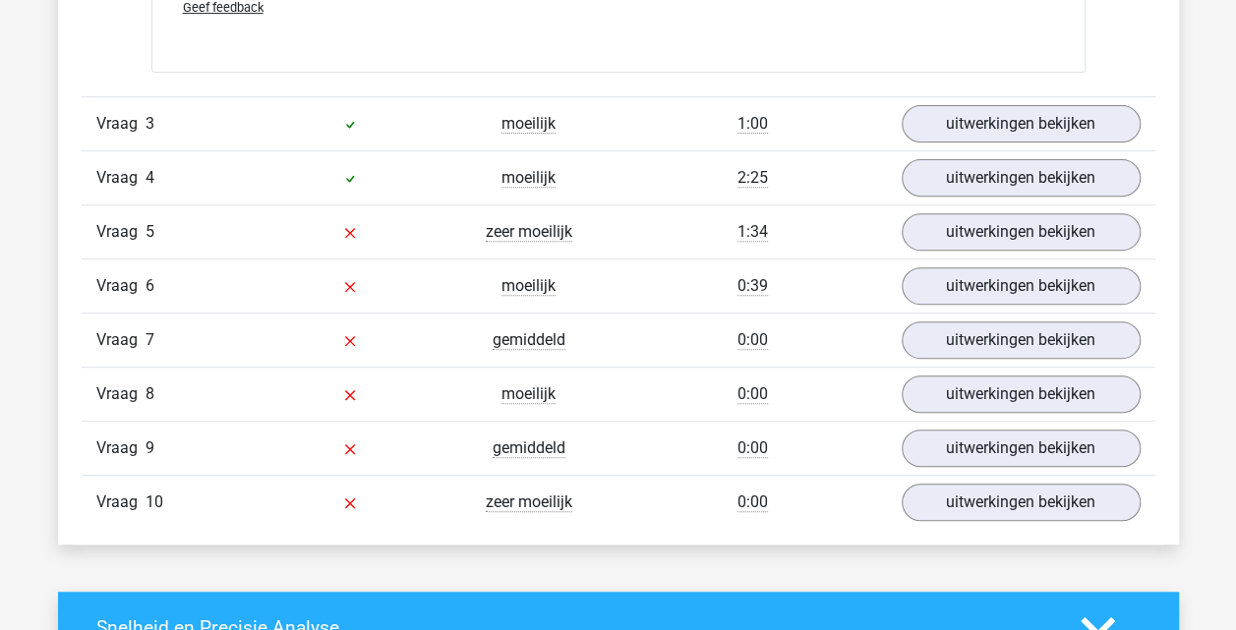
scroll to position [4007, 0]
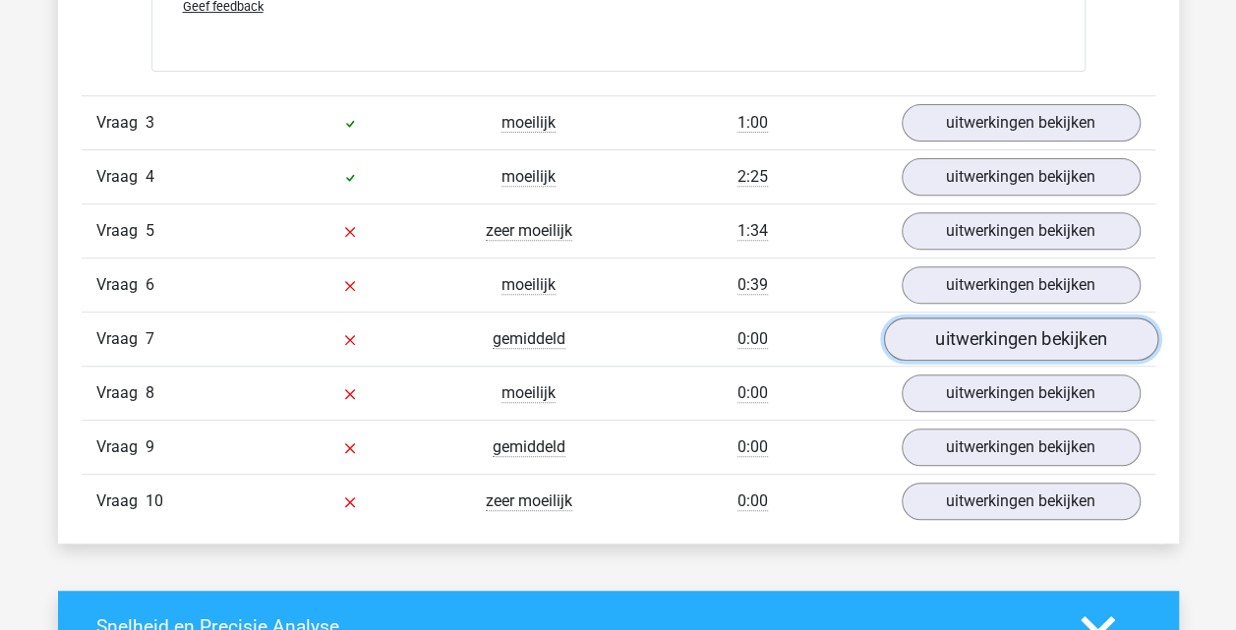
click at [962, 338] on link "uitwerkingen bekijken" at bounding box center [1020, 338] width 274 height 43
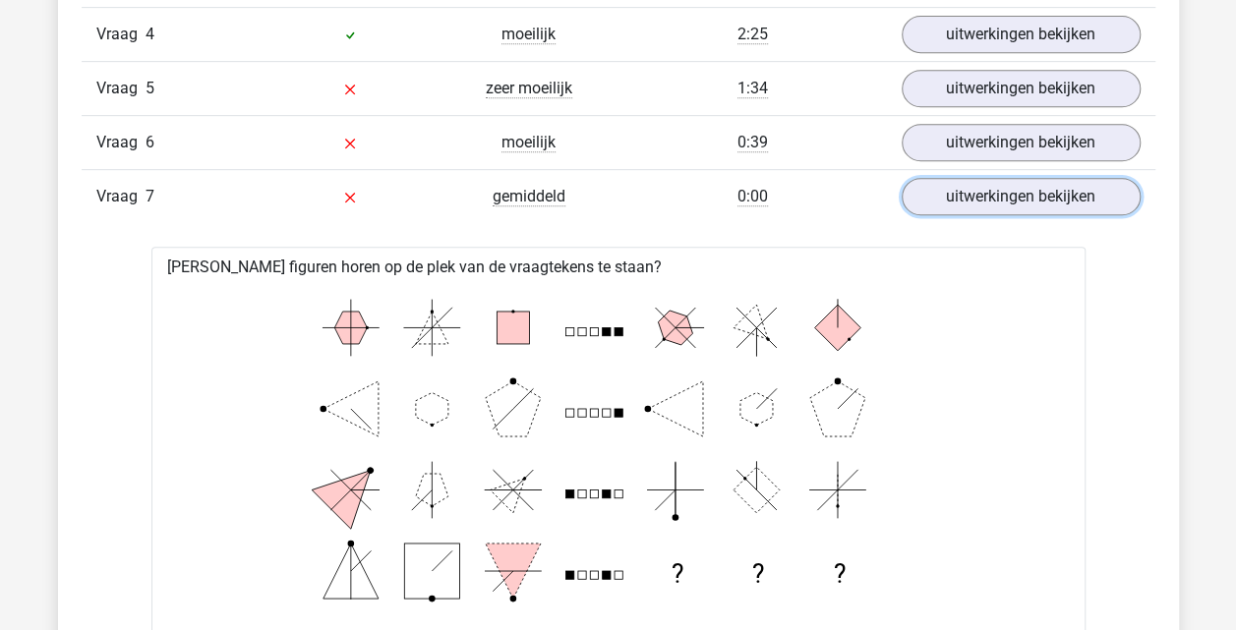
scroll to position [4148, 0]
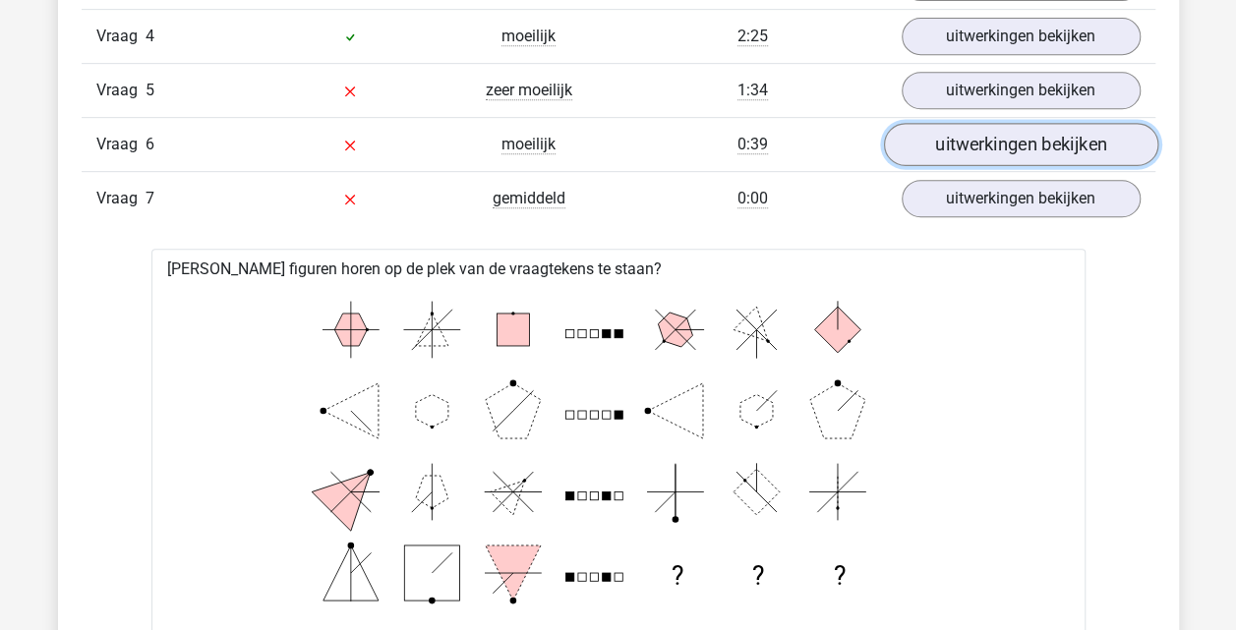
click at [955, 138] on link "uitwerkingen bekijken" at bounding box center [1020, 144] width 274 height 43
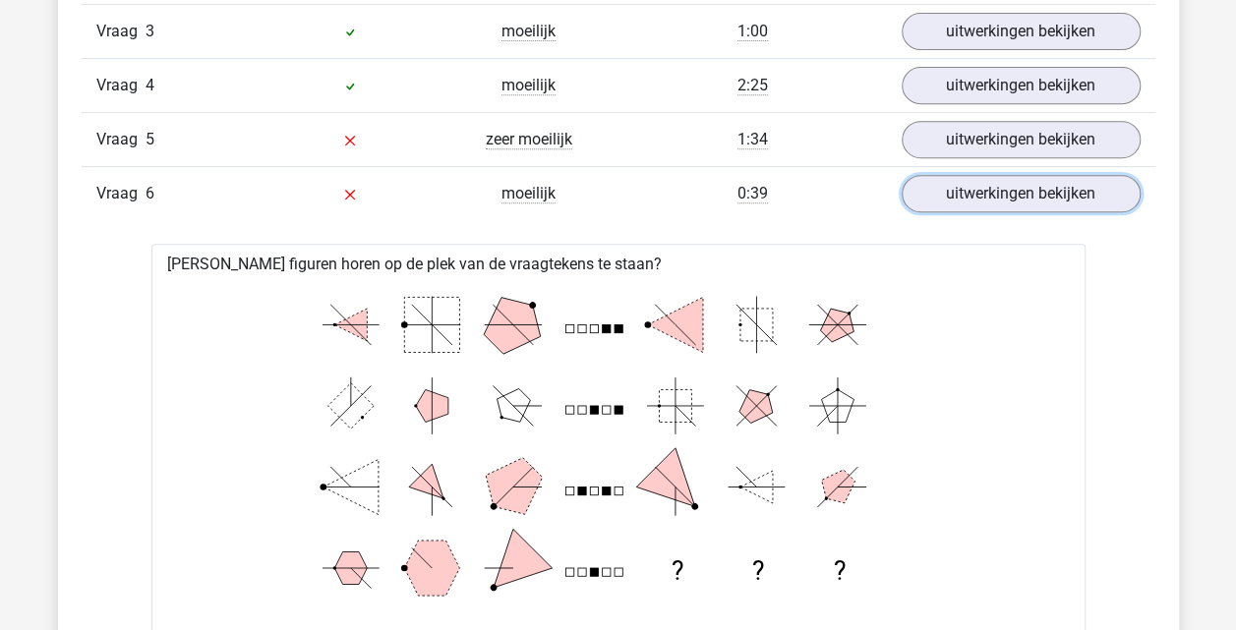
scroll to position [4184, 0]
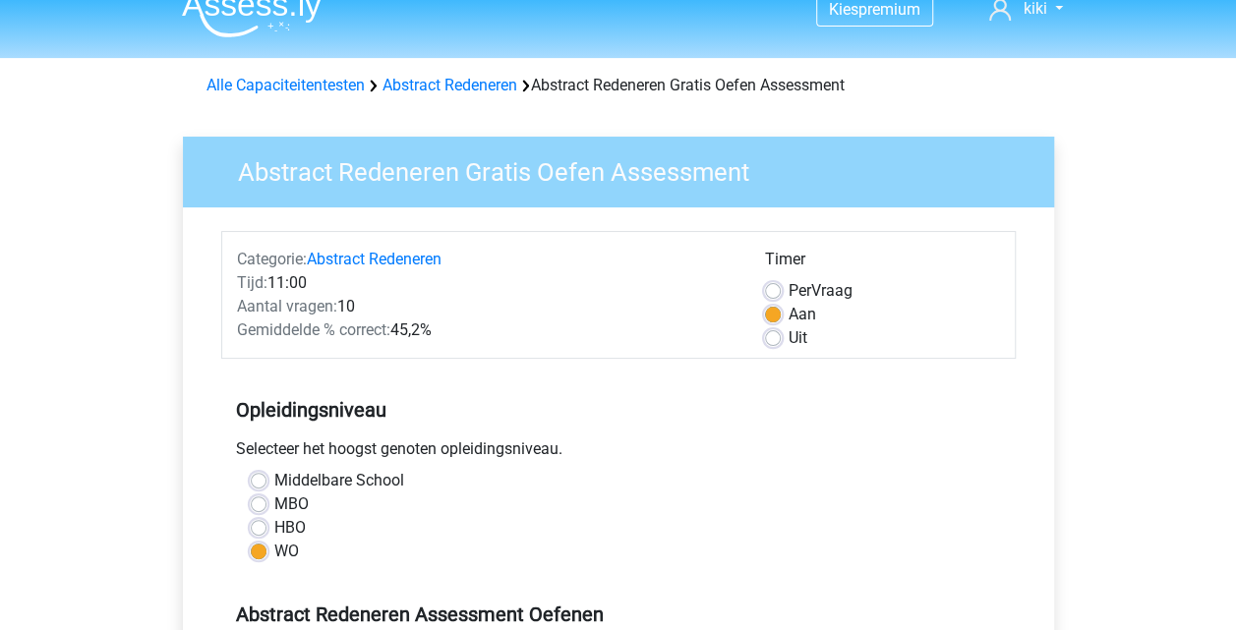
scroll to position [3, 0]
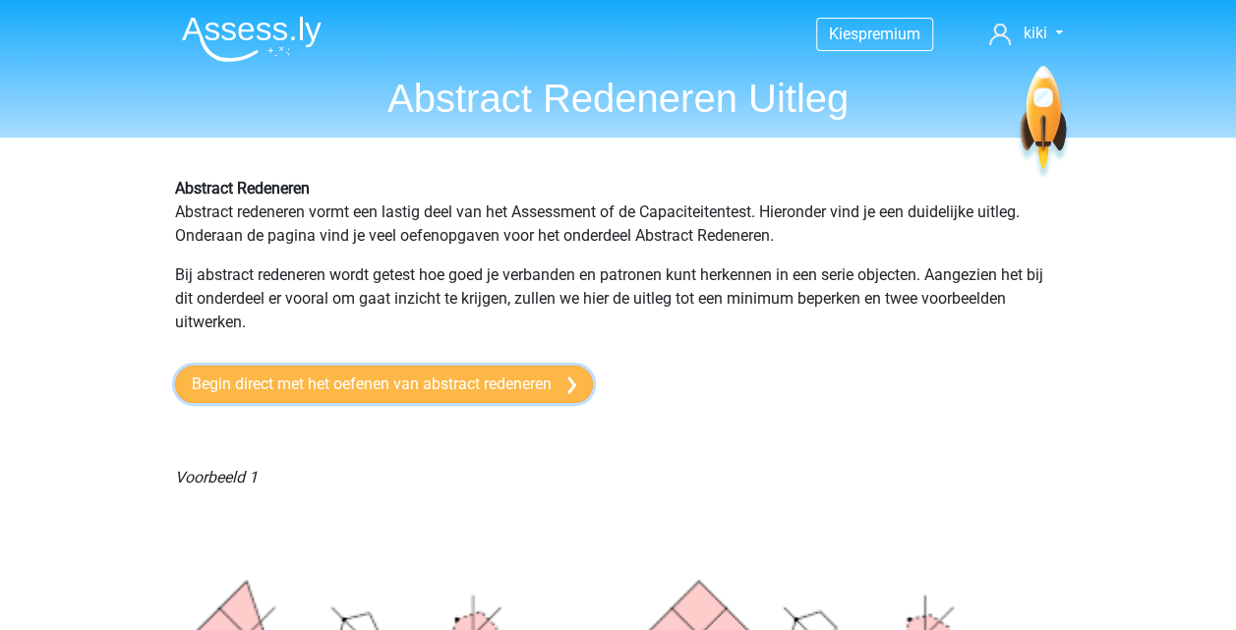
click at [347, 374] on link "Begin direct met het oefenen van abstract redeneren" at bounding box center [384, 384] width 418 height 37
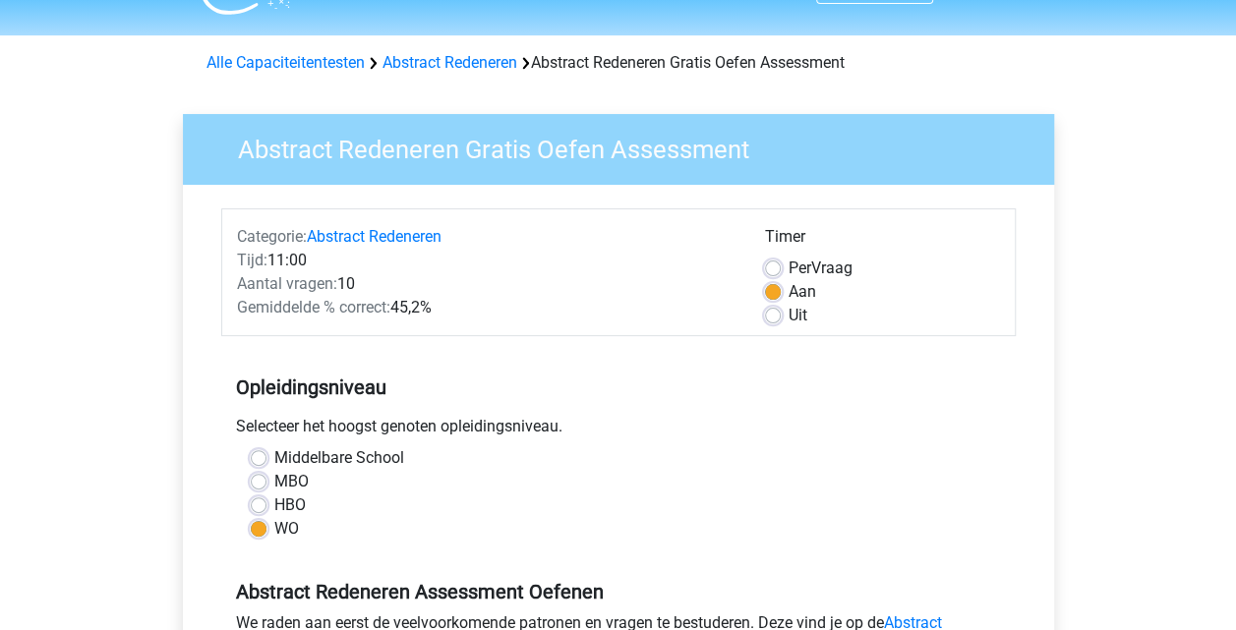
scroll to position [57, 0]
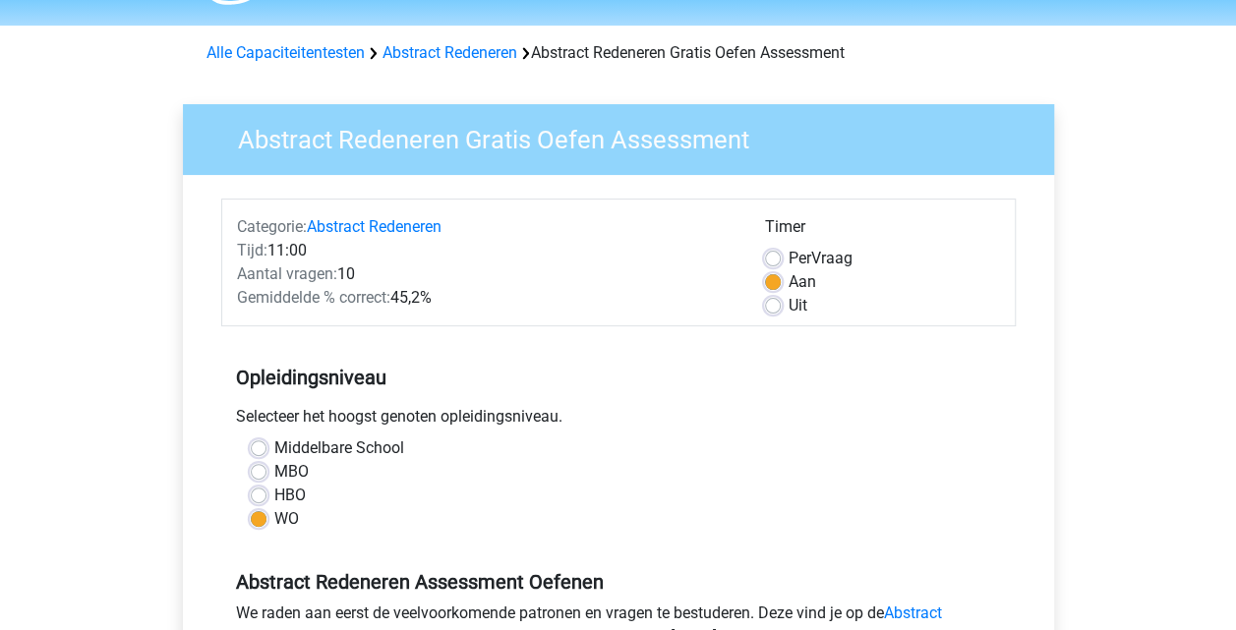
click at [287, 470] on label "MBO" at bounding box center [291, 472] width 34 height 24
click at [266, 470] on input "MBO" at bounding box center [259, 470] width 16 height 20
radio input "true"
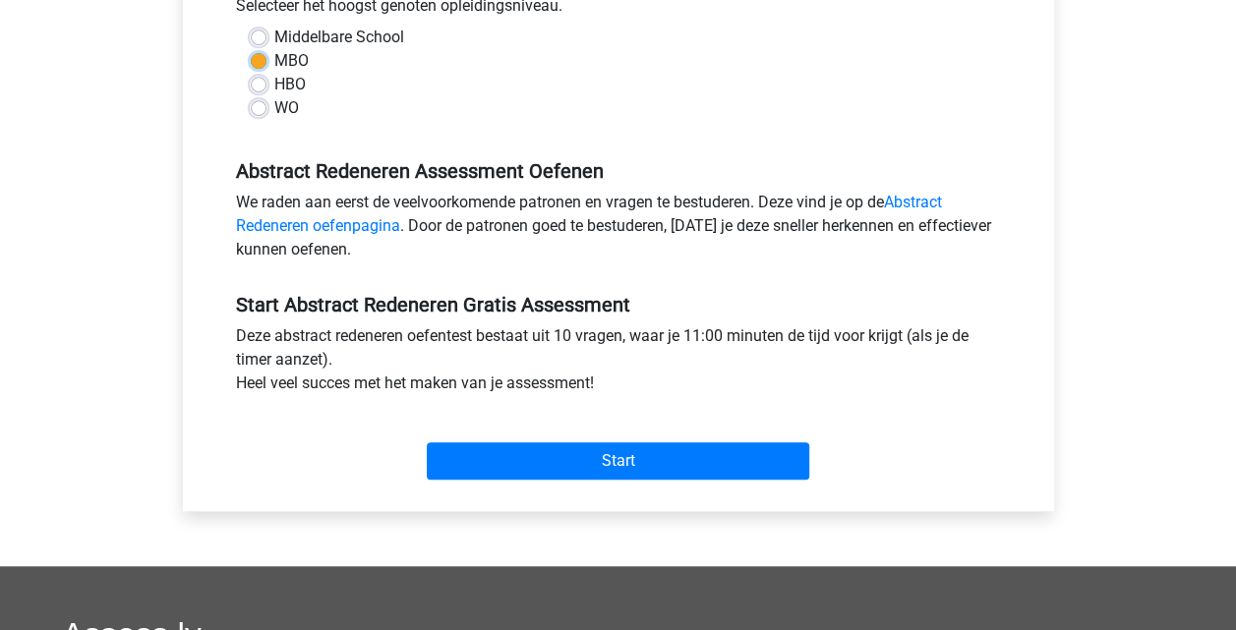
scroll to position [470, 0]
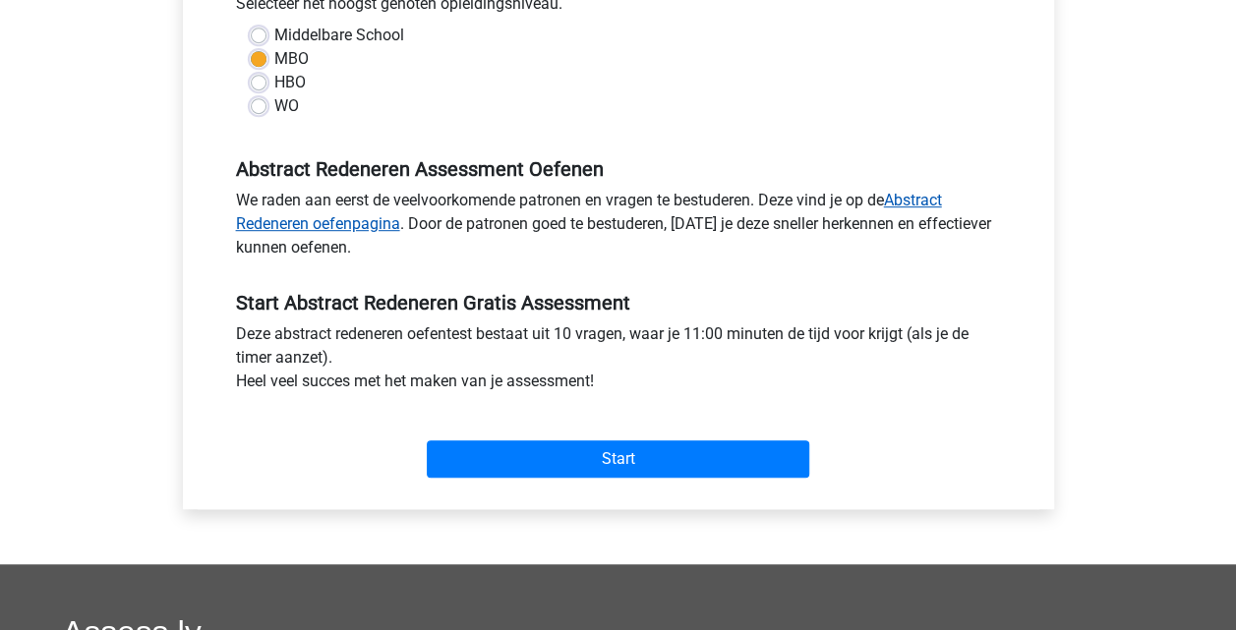
click at [936, 199] on link "Abstract Redeneren oefenpagina" at bounding box center [589, 212] width 706 height 42
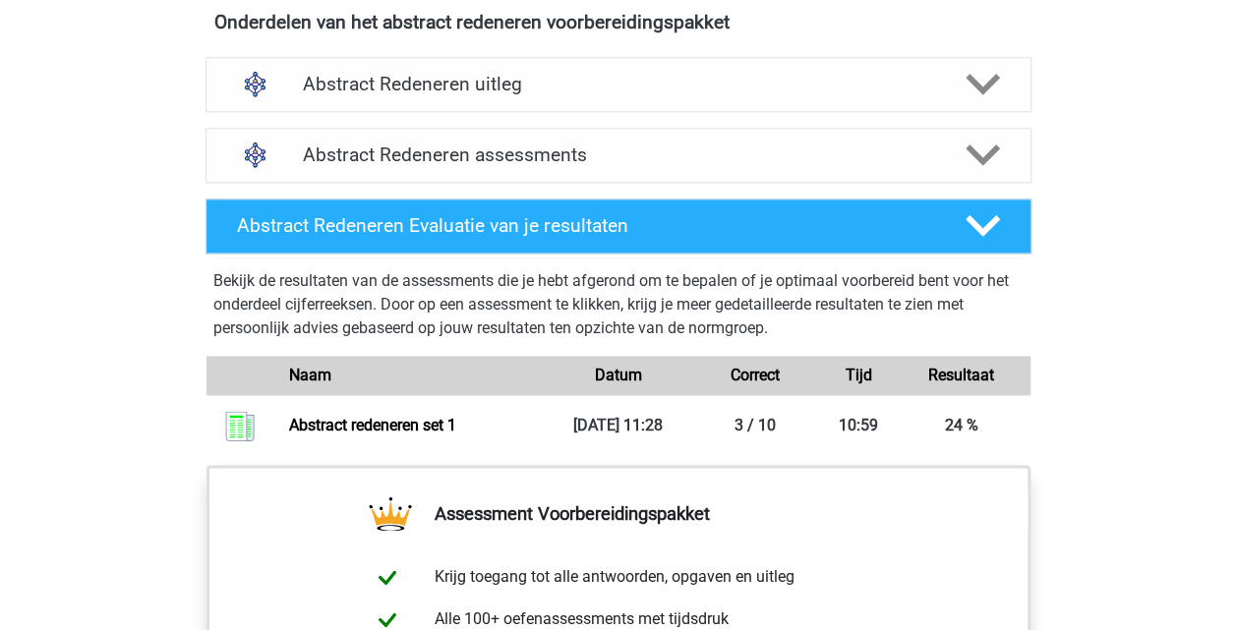
scroll to position [1167, 0]
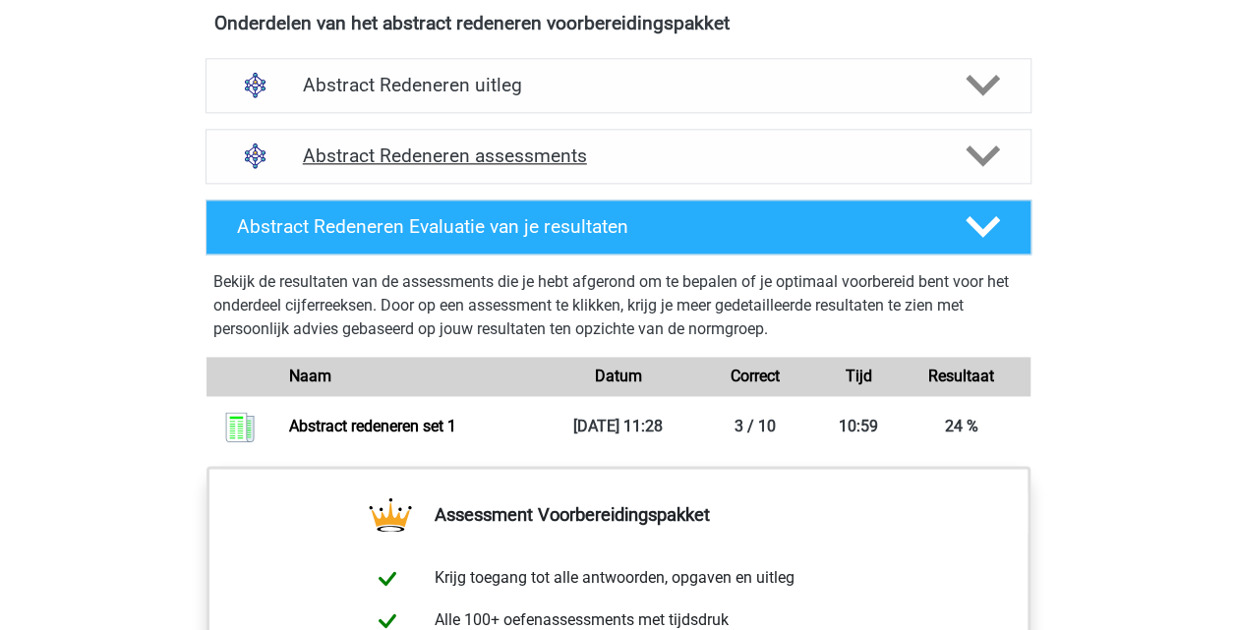
click at [918, 134] on div "Abstract Redeneren assessments" at bounding box center [618, 156] width 826 height 55
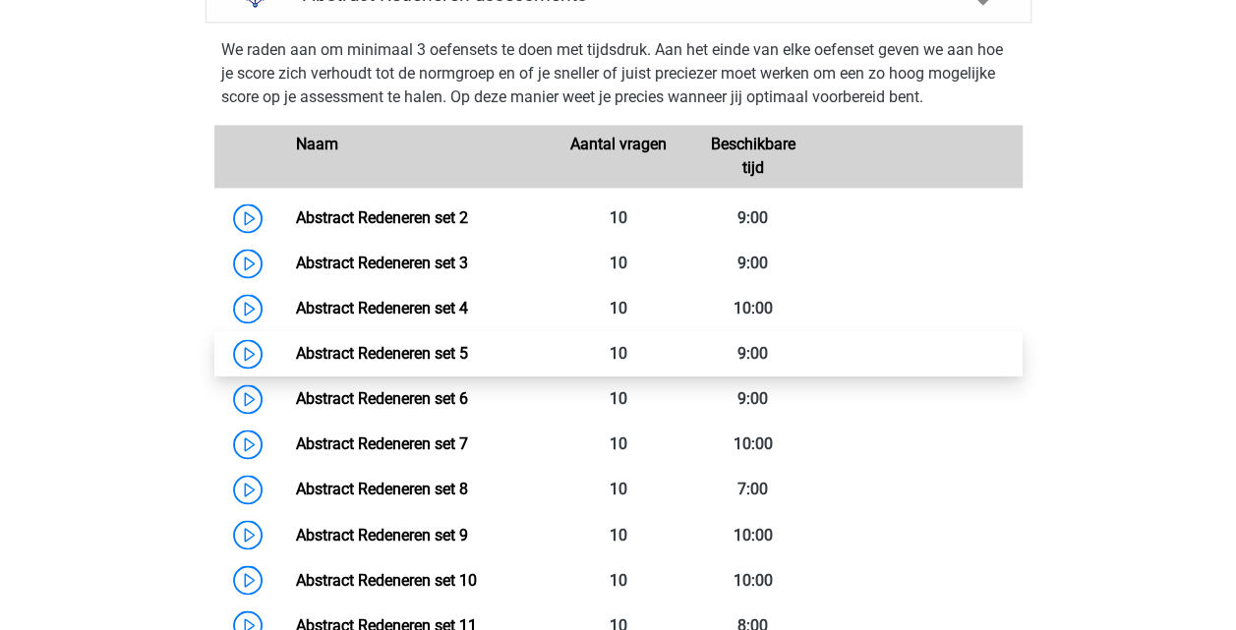
scroll to position [1327, 0]
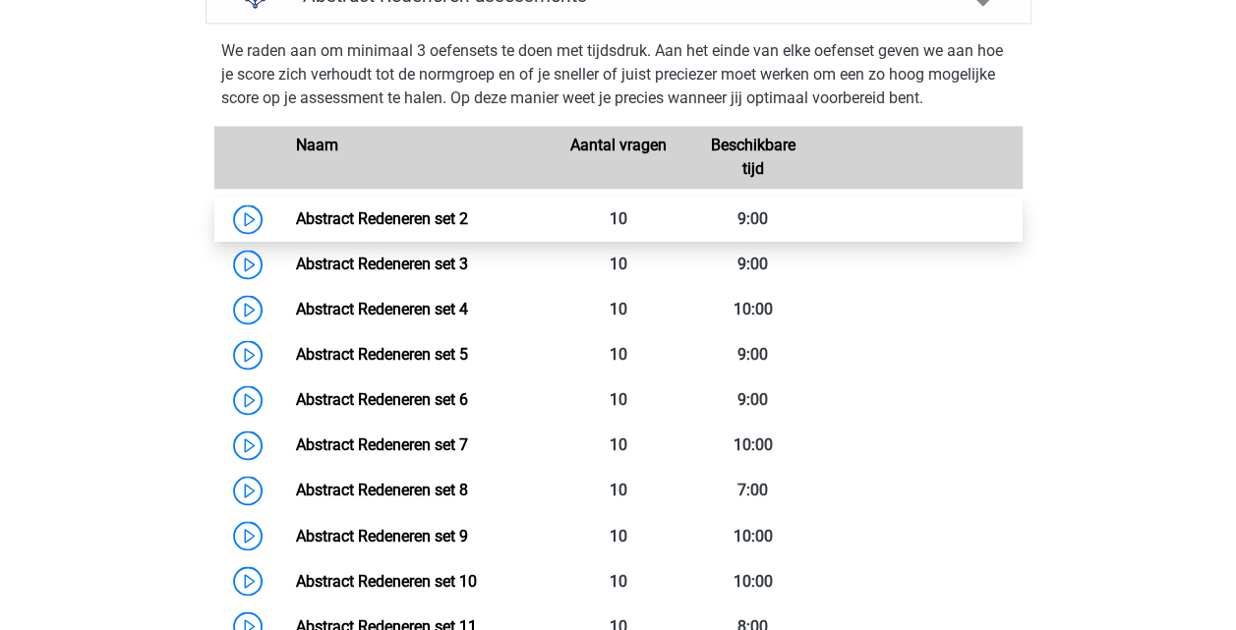
click at [407, 209] on link "Abstract Redeneren set 2" at bounding box center [382, 218] width 172 height 19
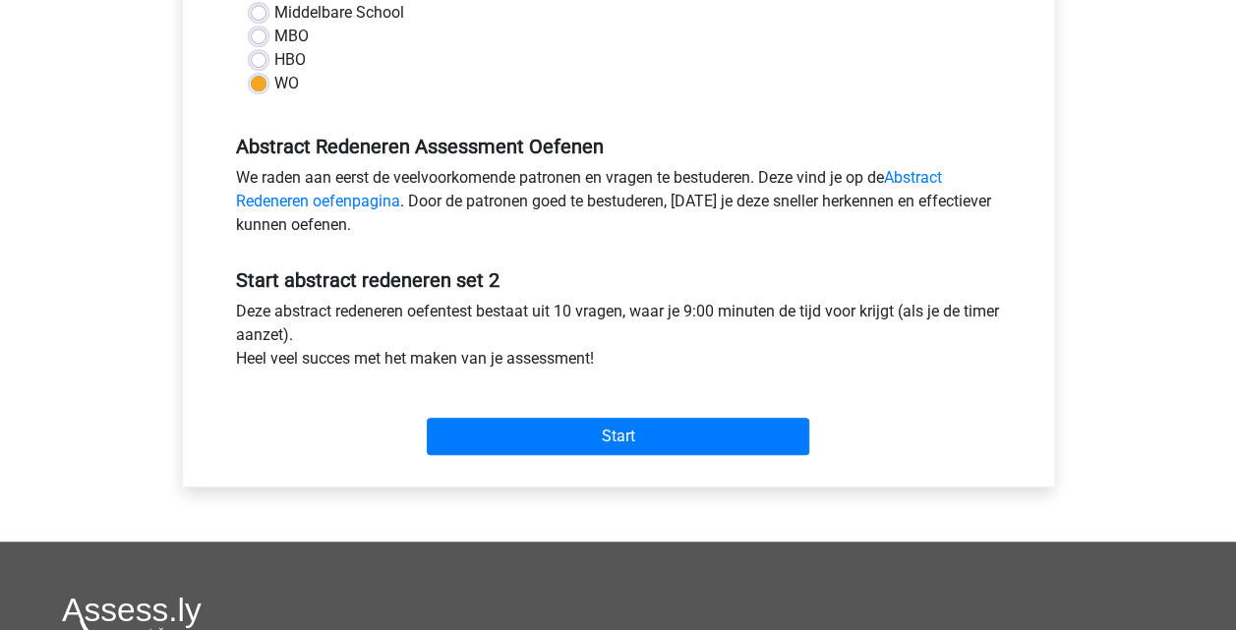
scroll to position [494, 0]
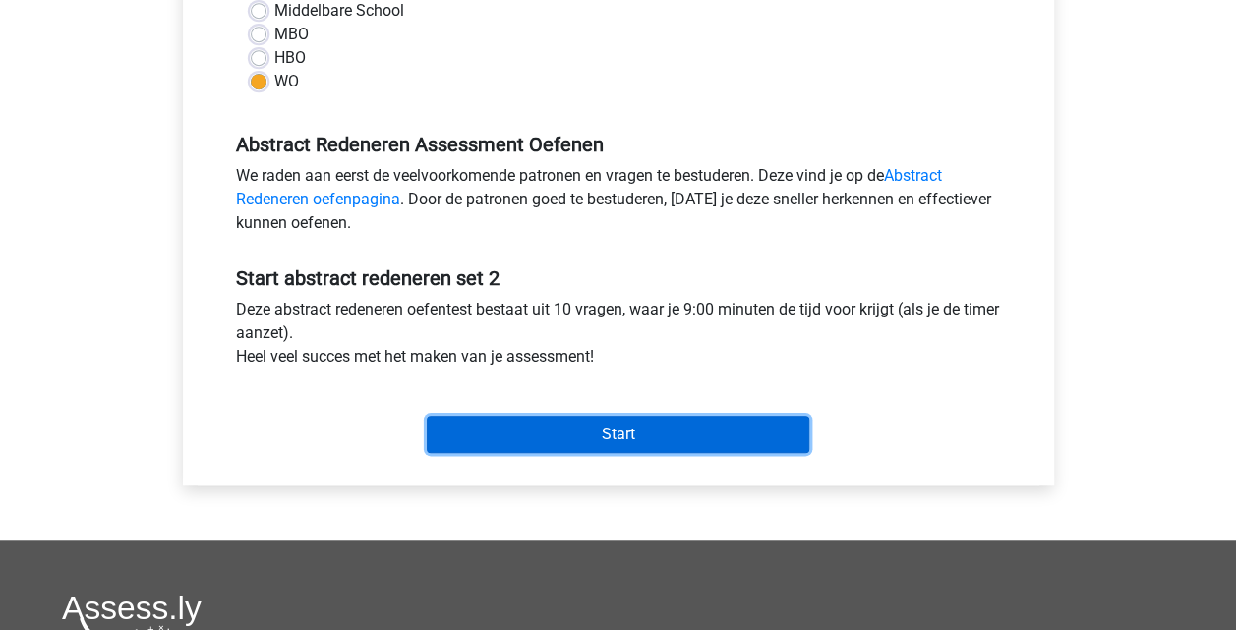
click at [622, 430] on input "Start" at bounding box center [618, 434] width 382 height 37
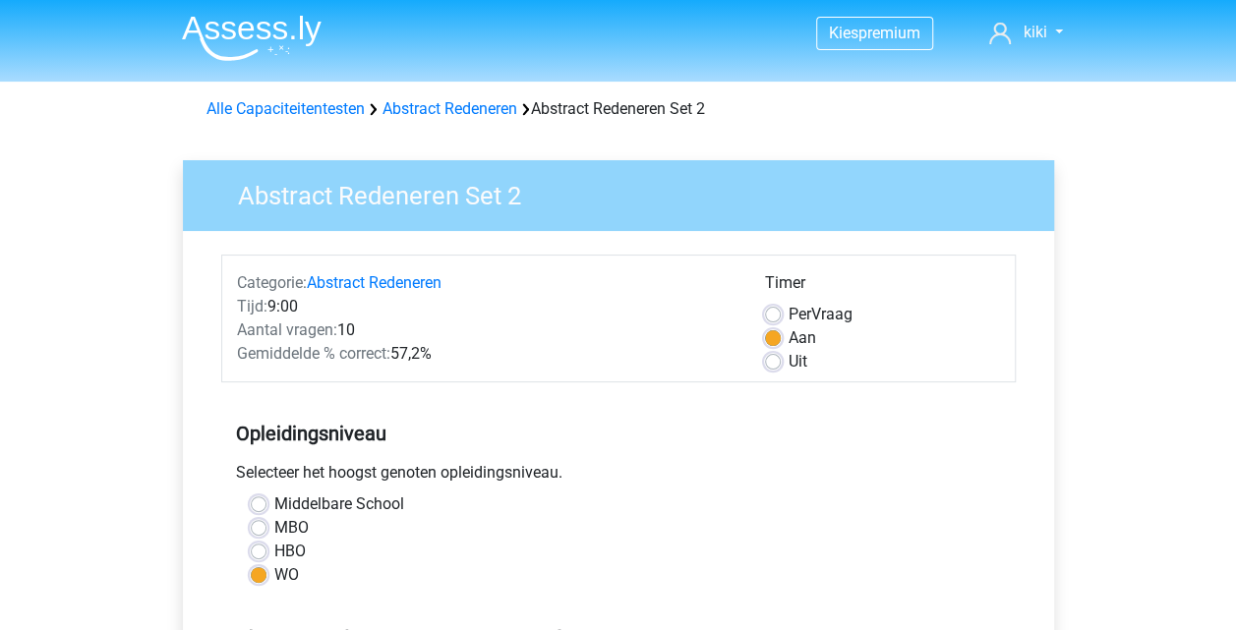
scroll to position [0, 0]
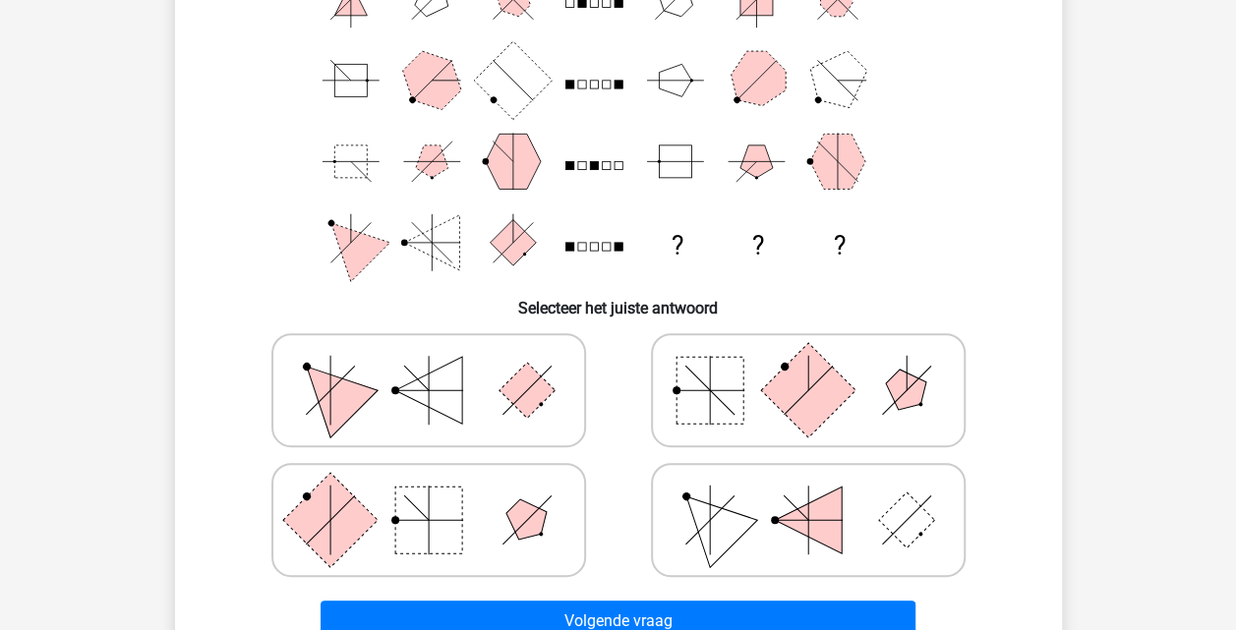
scroll to position [223, 0]
click at [438, 503] on rect at bounding box center [428, 519] width 67 height 67
click at [438, 494] on input "radio" at bounding box center [435, 488] width 13 height 13
radio input "true"
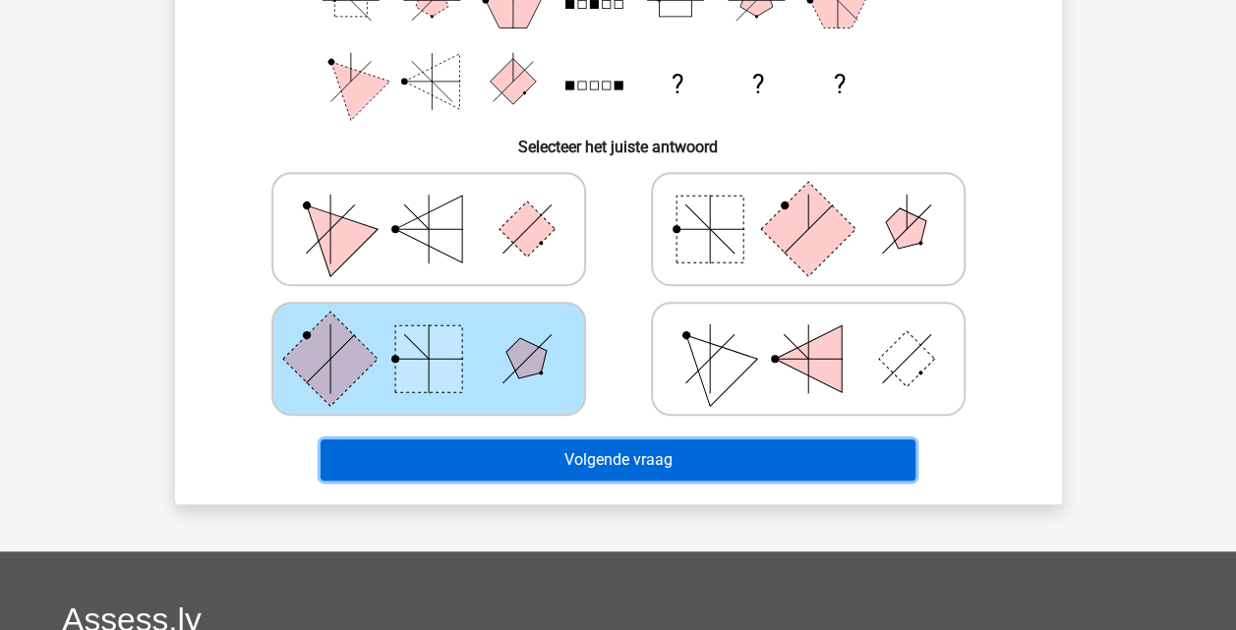
click at [494, 460] on button "Volgende vraag" at bounding box center [617, 459] width 595 height 41
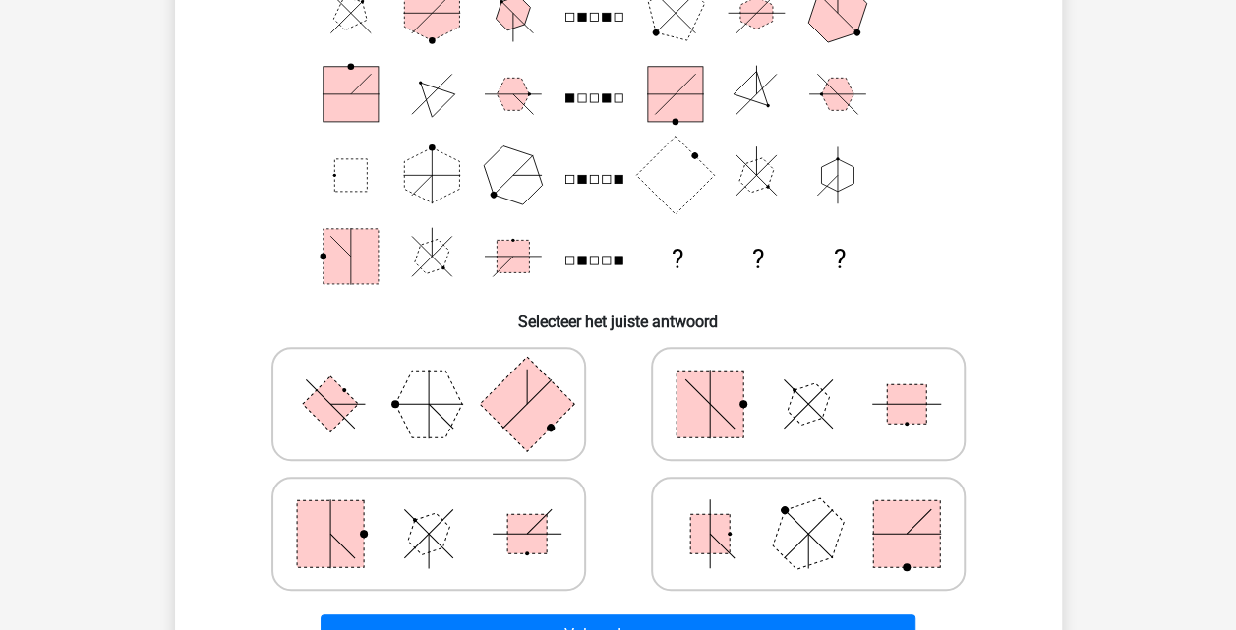
scroll to position [208, 0]
click at [743, 525] on icon at bounding box center [808, 534] width 295 height 98
click at [808, 509] on input "radio" at bounding box center [814, 502] width 13 height 13
radio input "true"
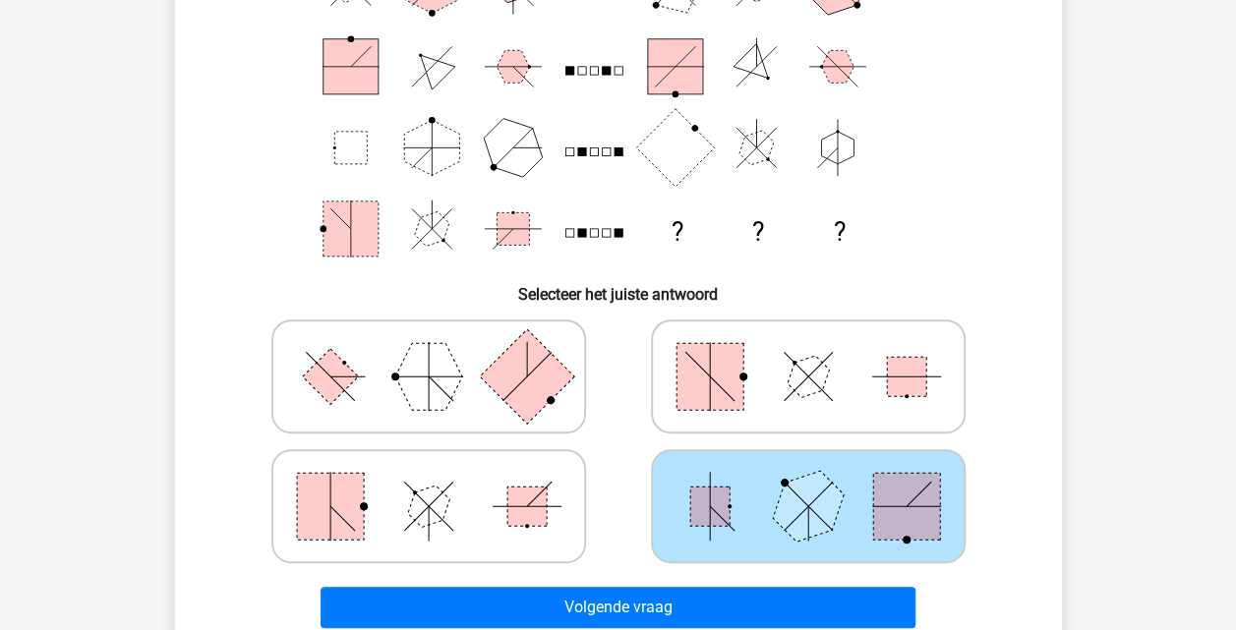
scroll to position [263, 0]
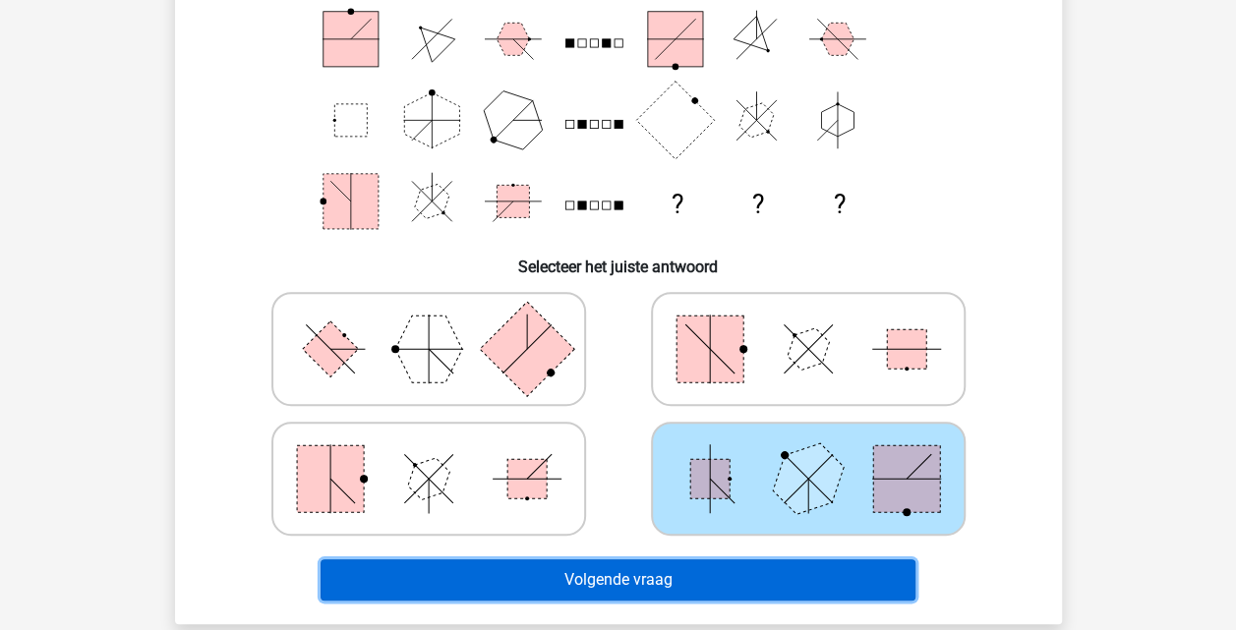
click at [739, 581] on button "Volgende vraag" at bounding box center [617, 579] width 595 height 41
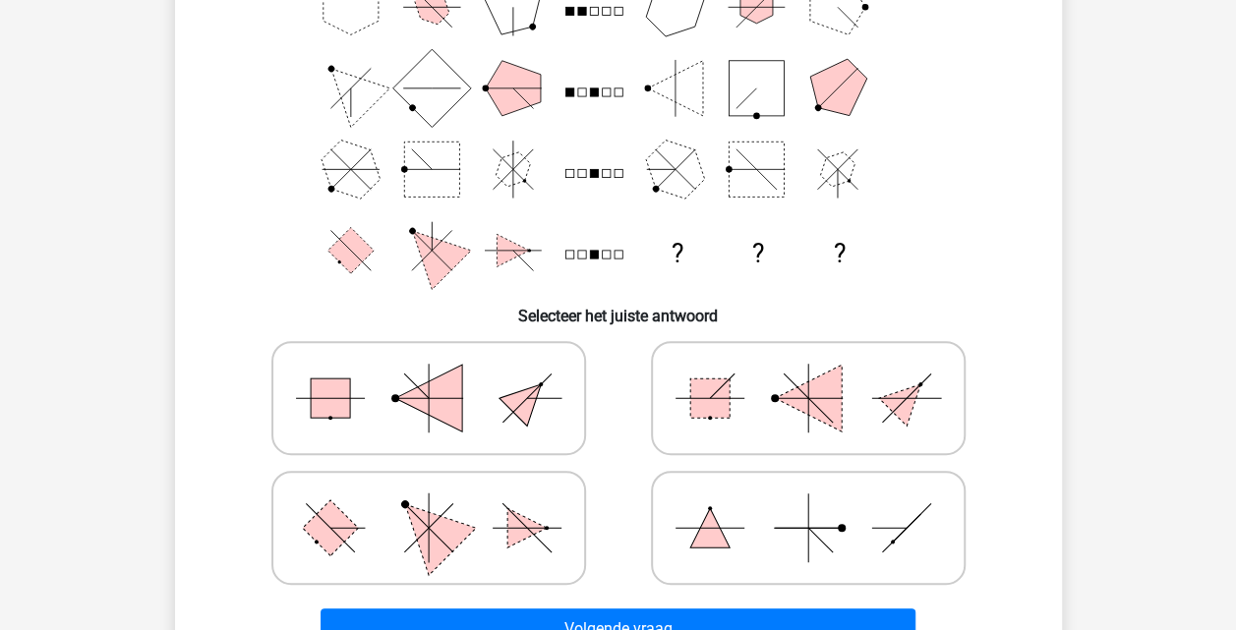
scroll to position [215, 0]
click at [797, 409] on icon at bounding box center [808, 397] width 295 height 98
click at [808, 373] on input "radio" at bounding box center [814, 366] width 13 height 13
radio input "true"
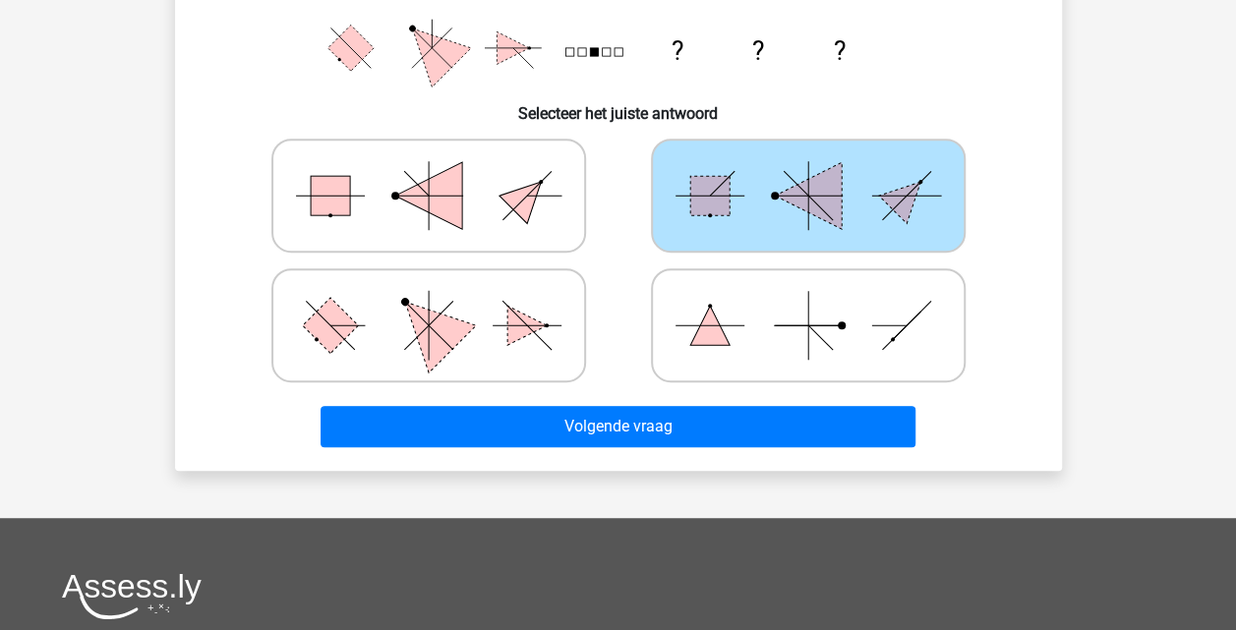
scroll to position [419, 0]
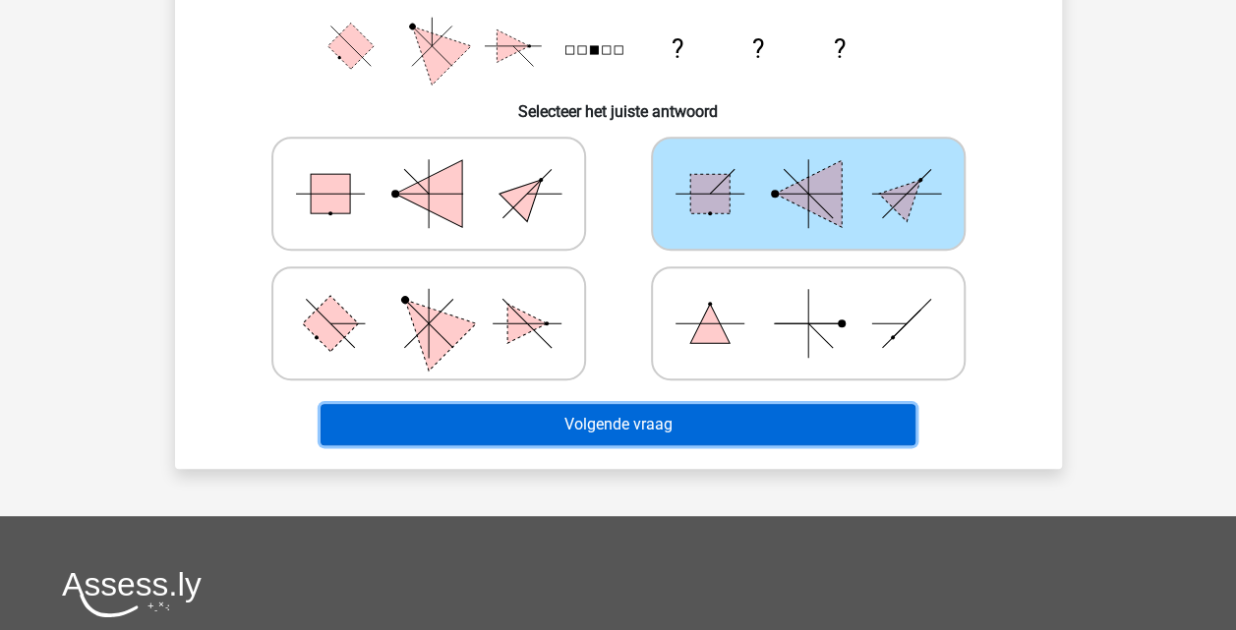
click at [748, 425] on button "Volgende vraag" at bounding box center [617, 424] width 595 height 41
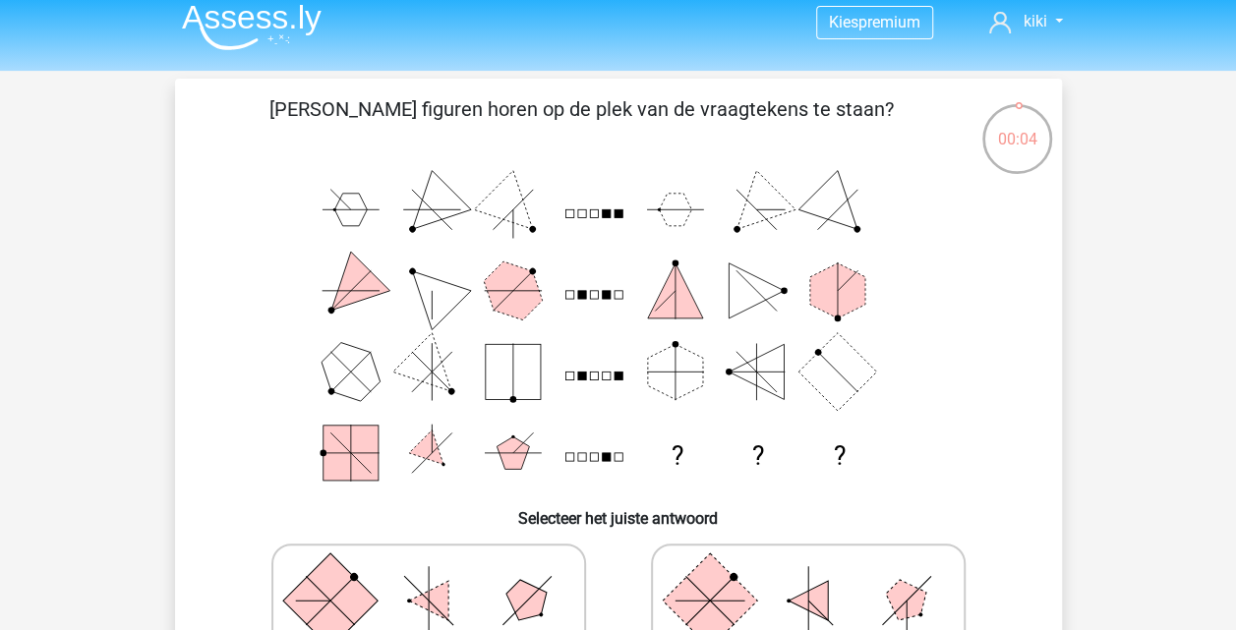
scroll to position [16, 0]
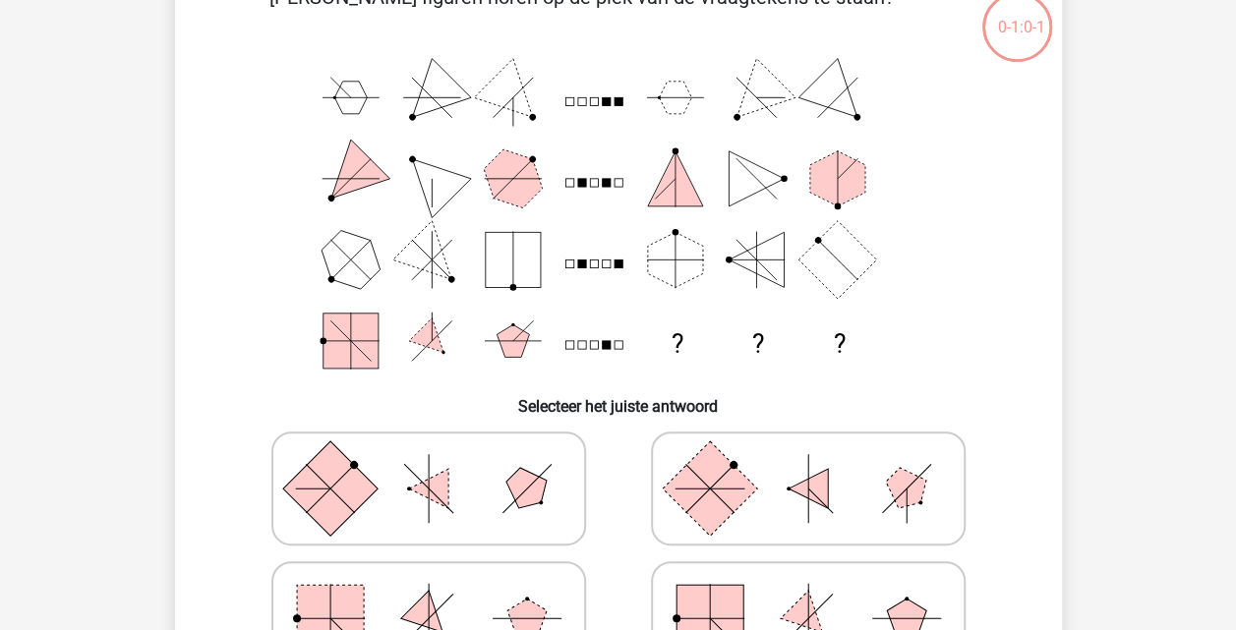
scroll to position [249, 0]
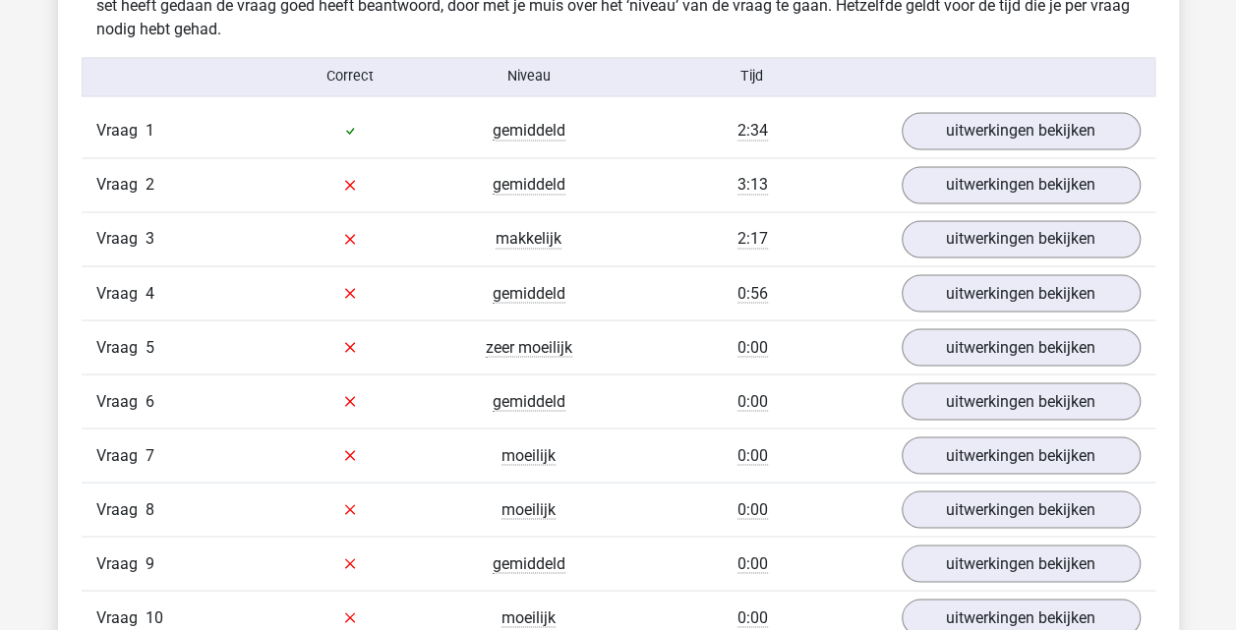
scroll to position [1601, 0]
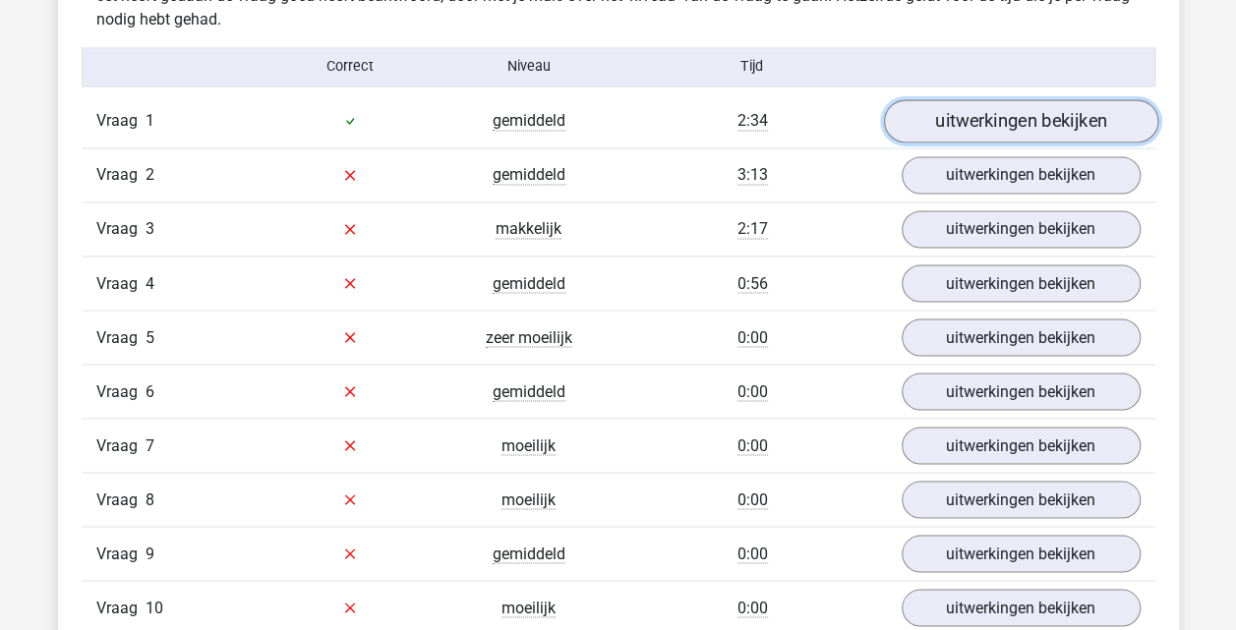
click at [946, 118] on link "uitwerkingen bekijken" at bounding box center [1020, 120] width 274 height 43
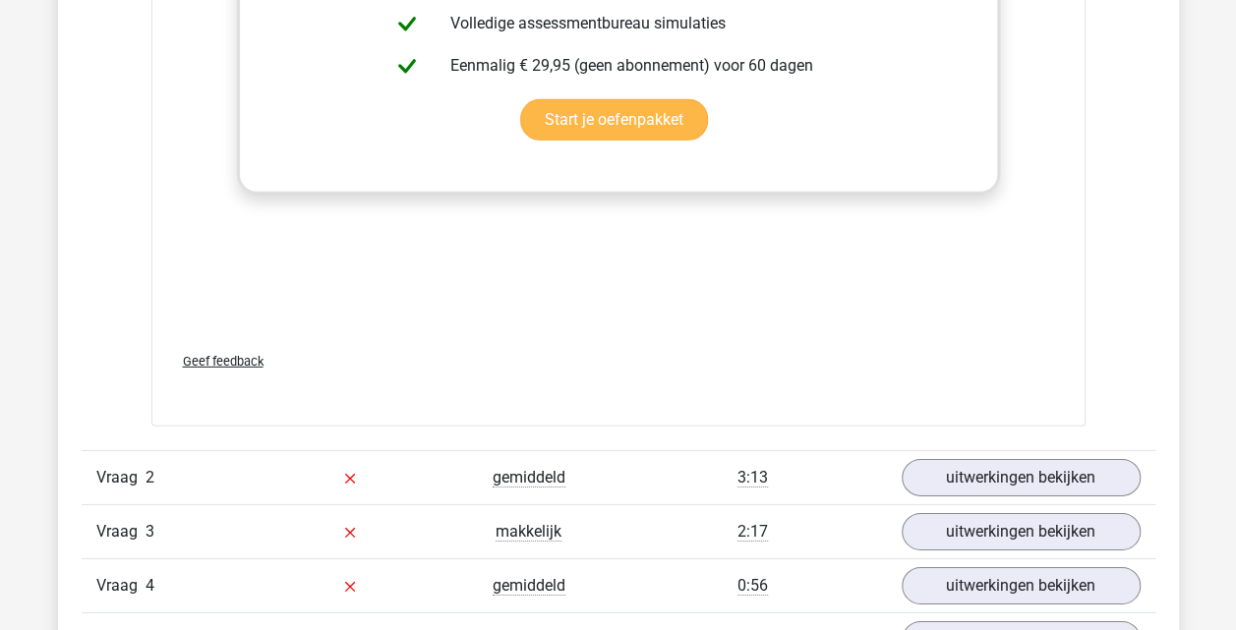
scroll to position [2902, 0]
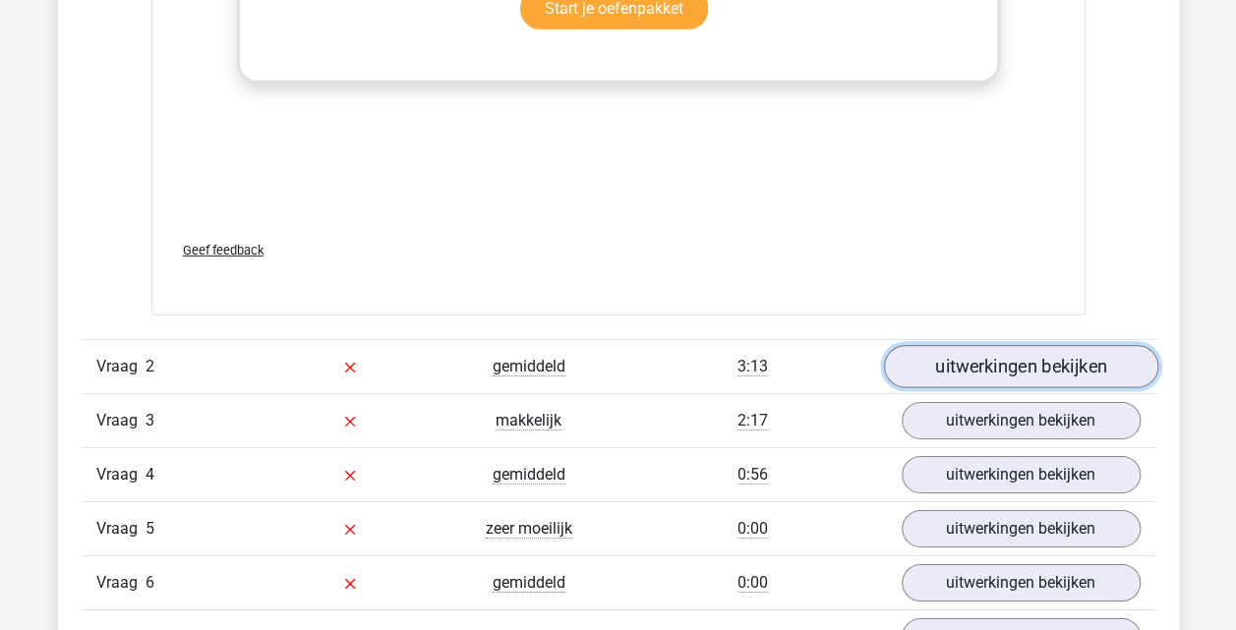
click at [965, 377] on link "uitwerkingen bekijken" at bounding box center [1020, 366] width 274 height 43
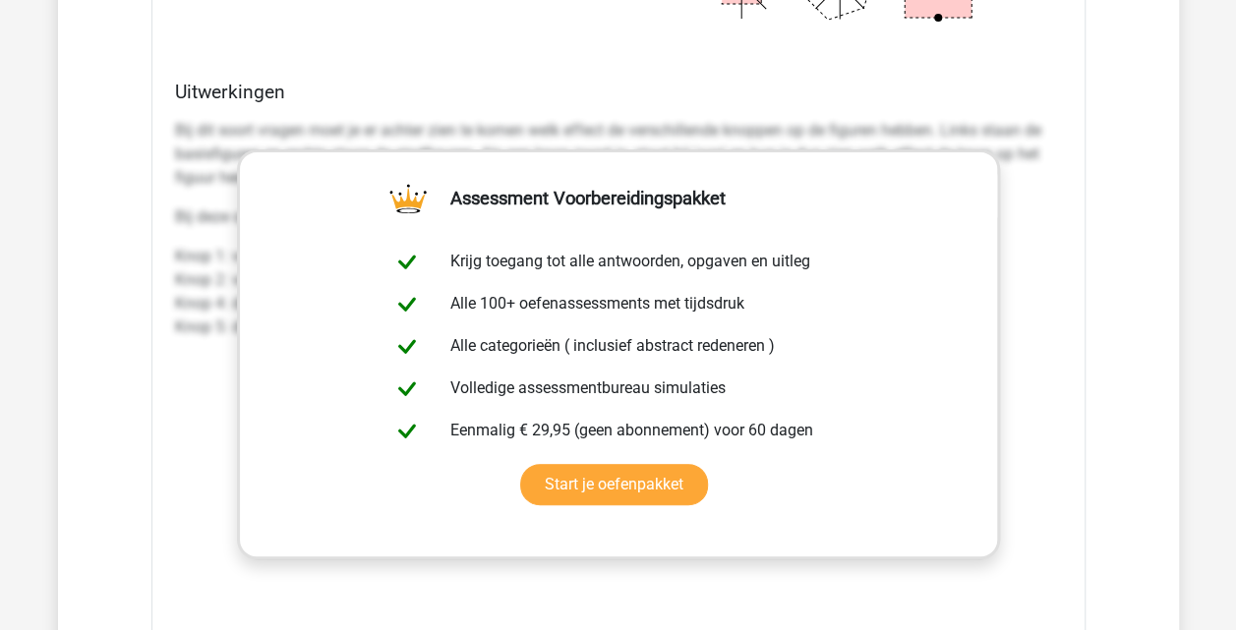
scroll to position [4008, 0]
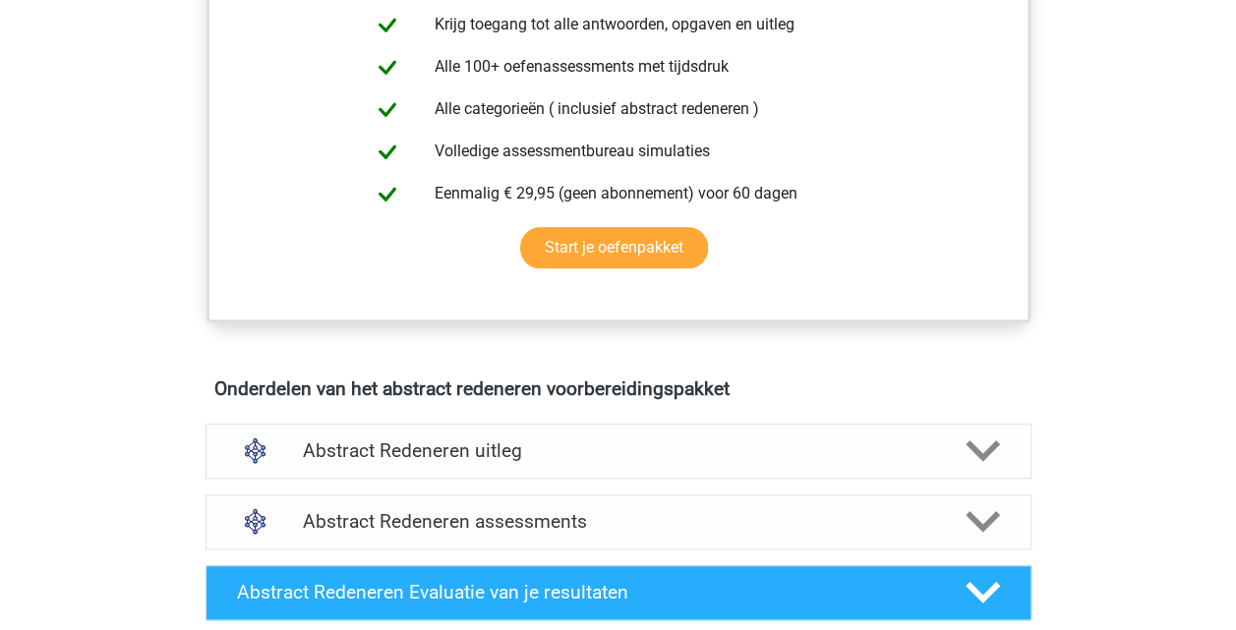
scroll to position [802, 0]
